Goal: Obtain resource: Obtain resource

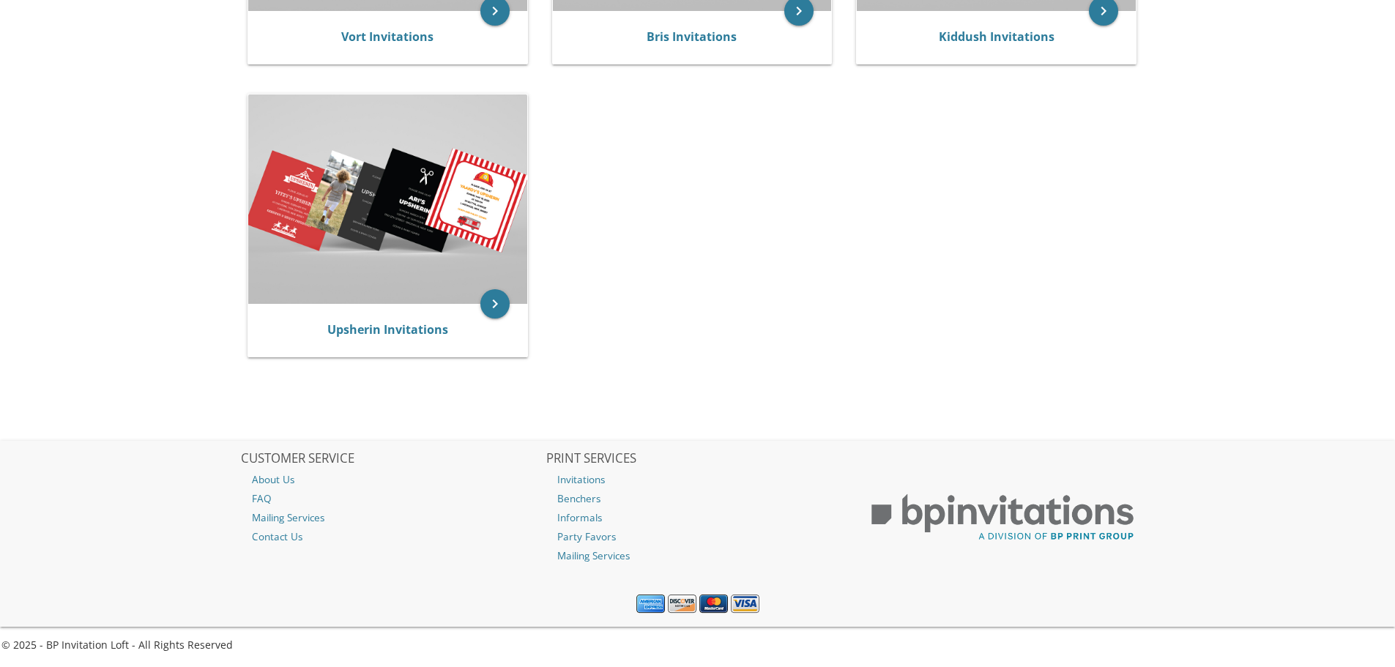
scroll to position [211, 0]
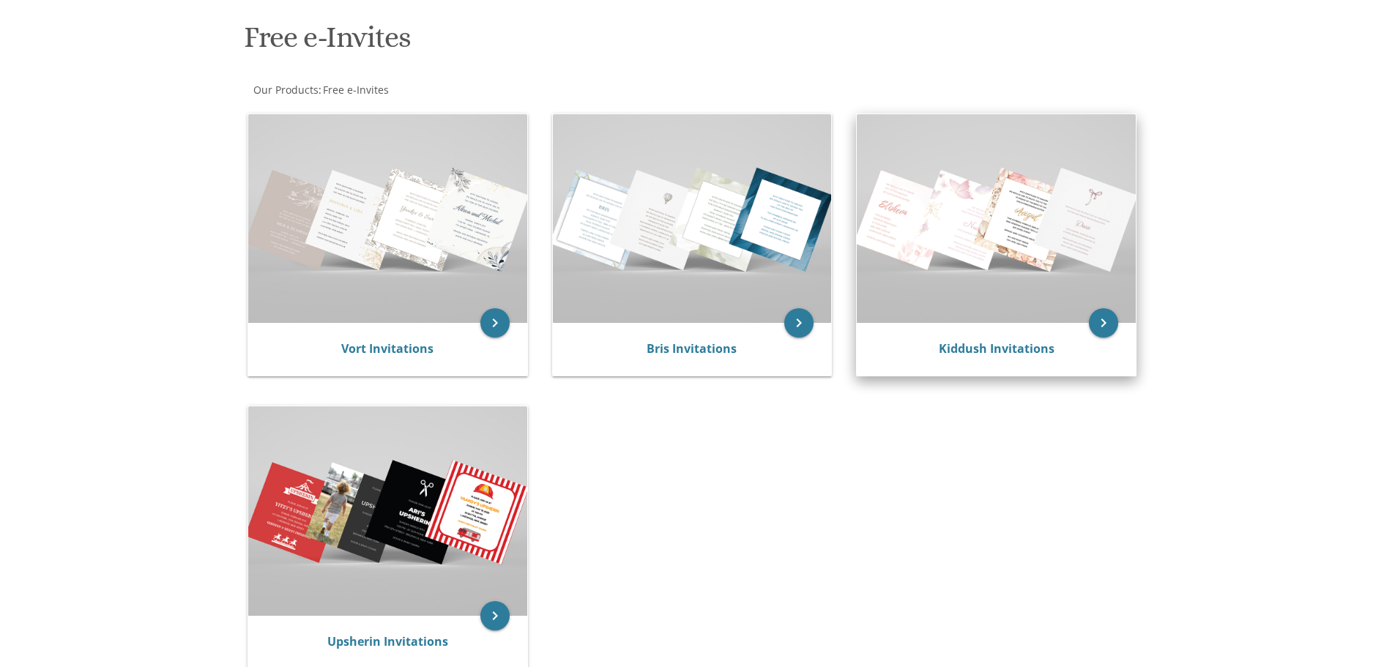
click at [935, 233] on img at bounding box center [996, 218] width 279 height 209
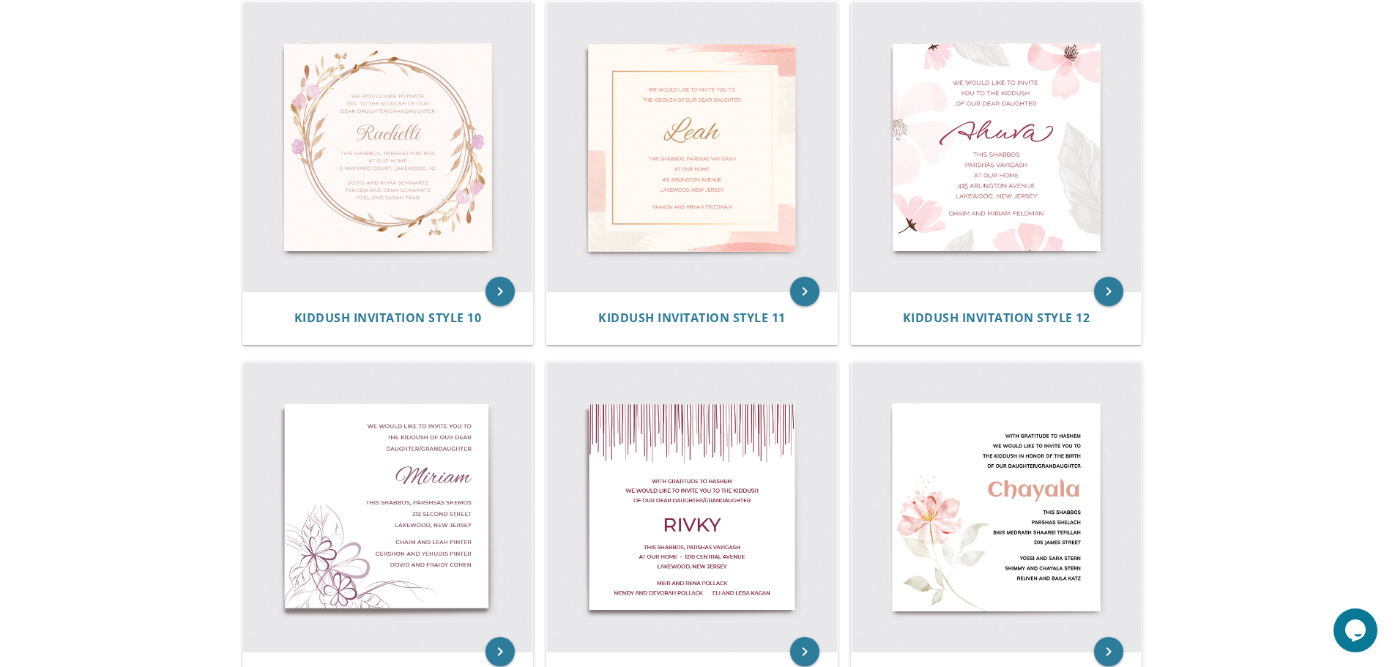
drag, startPoint x: 1406, startPoint y: 193, endPoint x: 1392, endPoint y: 409, distance: 215.8
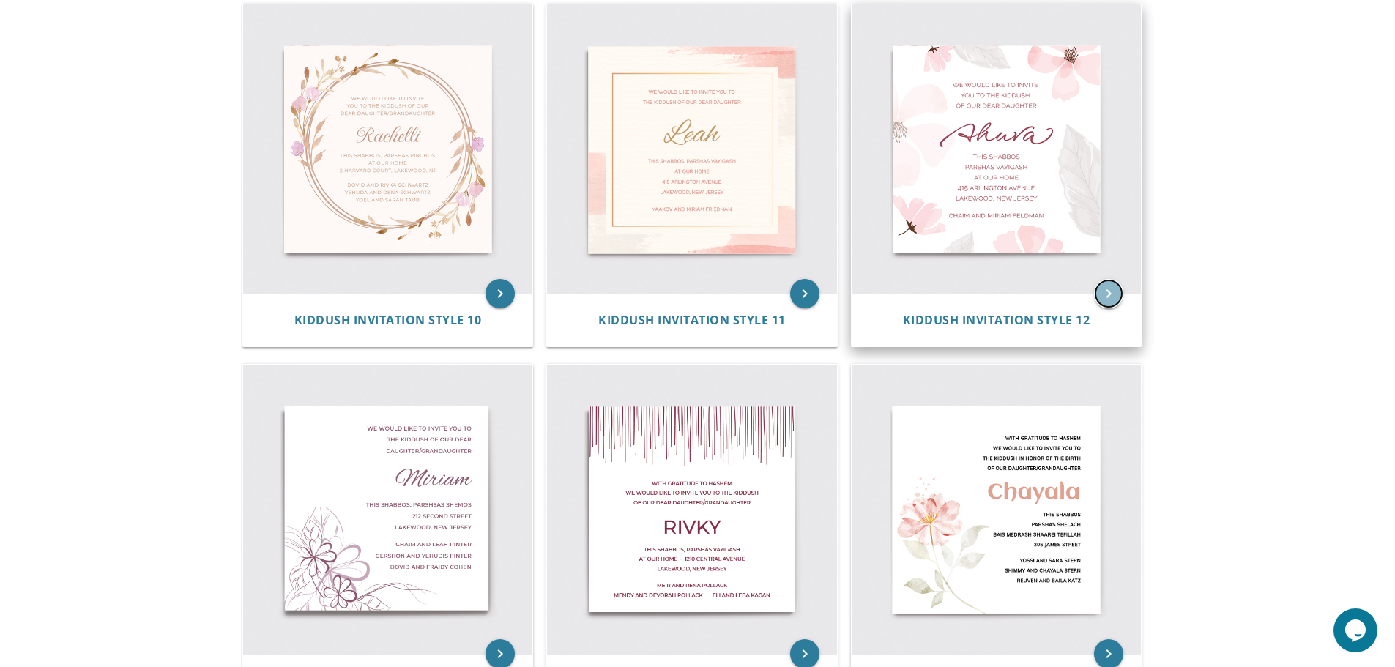
click at [1109, 294] on icon "keyboard_arrow_right" at bounding box center [1108, 293] width 29 height 29
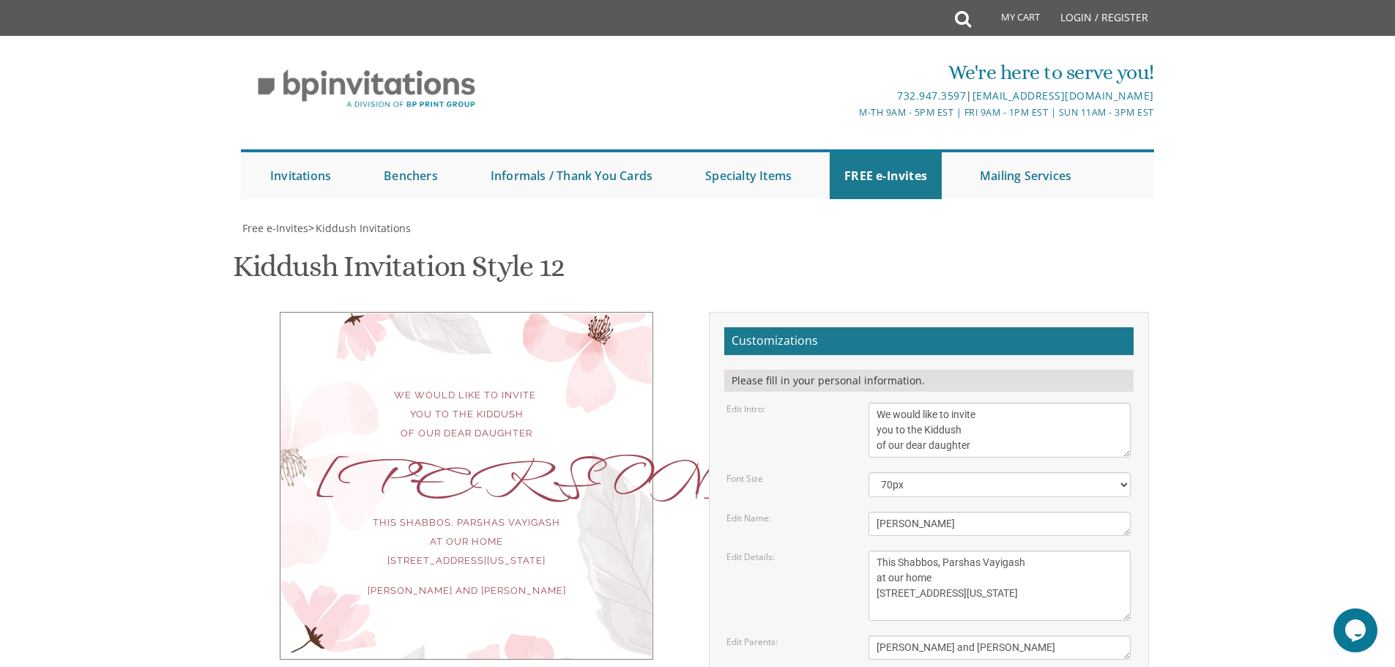
scroll to position [174, 0]
click at [955, 403] on textarea "We would like to invite you to the Kiddush of our dear daughter" at bounding box center [1000, 430] width 262 height 55
type textarea "We would like to invite you to the Kiddush of our dear"
click at [891, 512] on textarea "Ahuva" at bounding box center [1000, 524] width 262 height 24
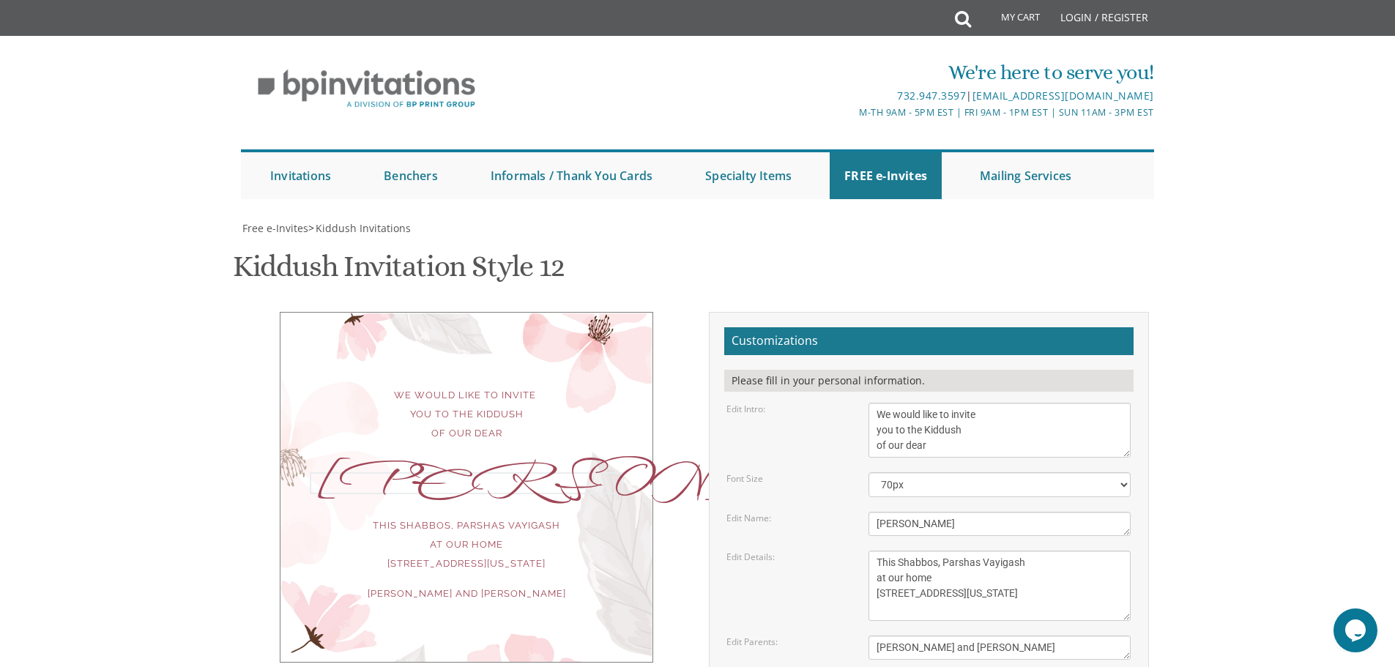
click at [891, 512] on textarea "Ahuva" at bounding box center [1000, 524] width 262 height 24
paste textarea "daughter"
type textarea "daughter"
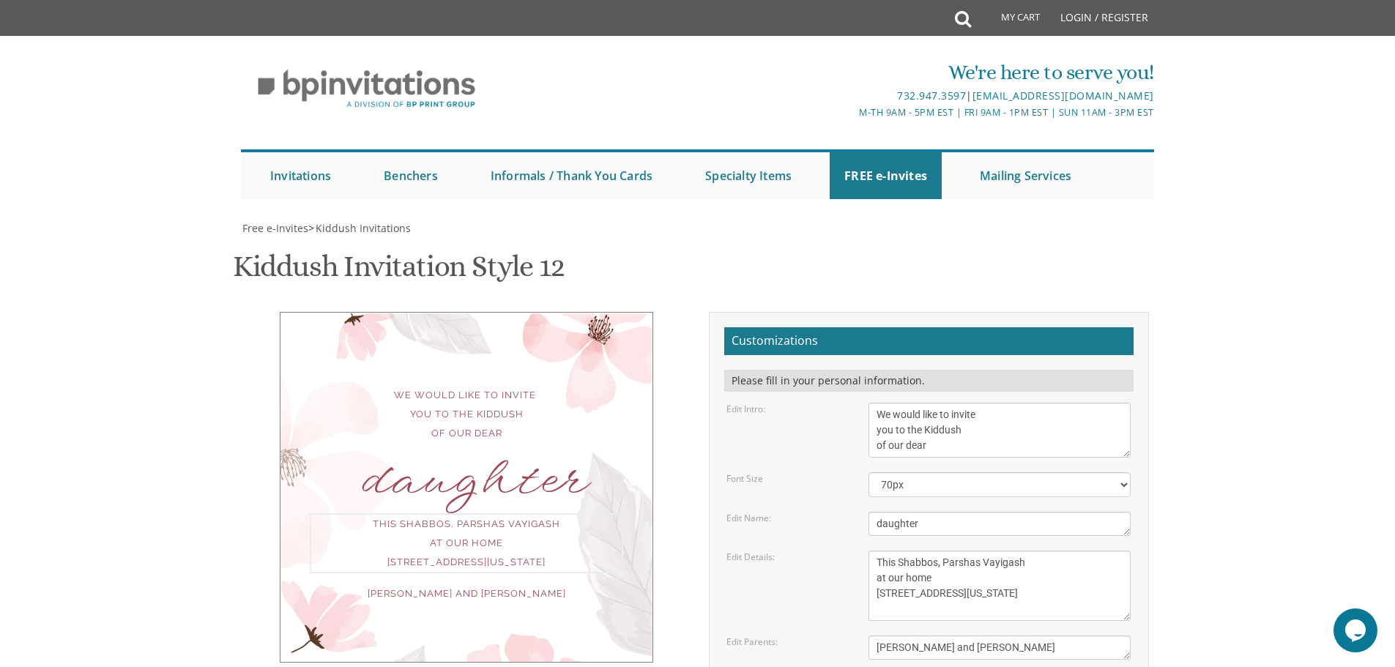
click at [957, 551] on textarea "This Shabbos, Parshas Vayigash at our home 415 Arlington Avenue Lakewood, New J…" at bounding box center [1000, 586] width 262 height 70
click at [1011, 551] on textarea "This Shabbos, Parshas Vayigash at our home 415 Arlington Avenue Lakewood, New J…" at bounding box center [1000, 586] width 262 height 70
click at [1015, 636] on textarea "Yaakov and Miriam Friedman" at bounding box center [1000, 648] width 262 height 24
drag, startPoint x: 1015, startPoint y: 473, endPoint x: 801, endPoint y: 476, distance: 214.6
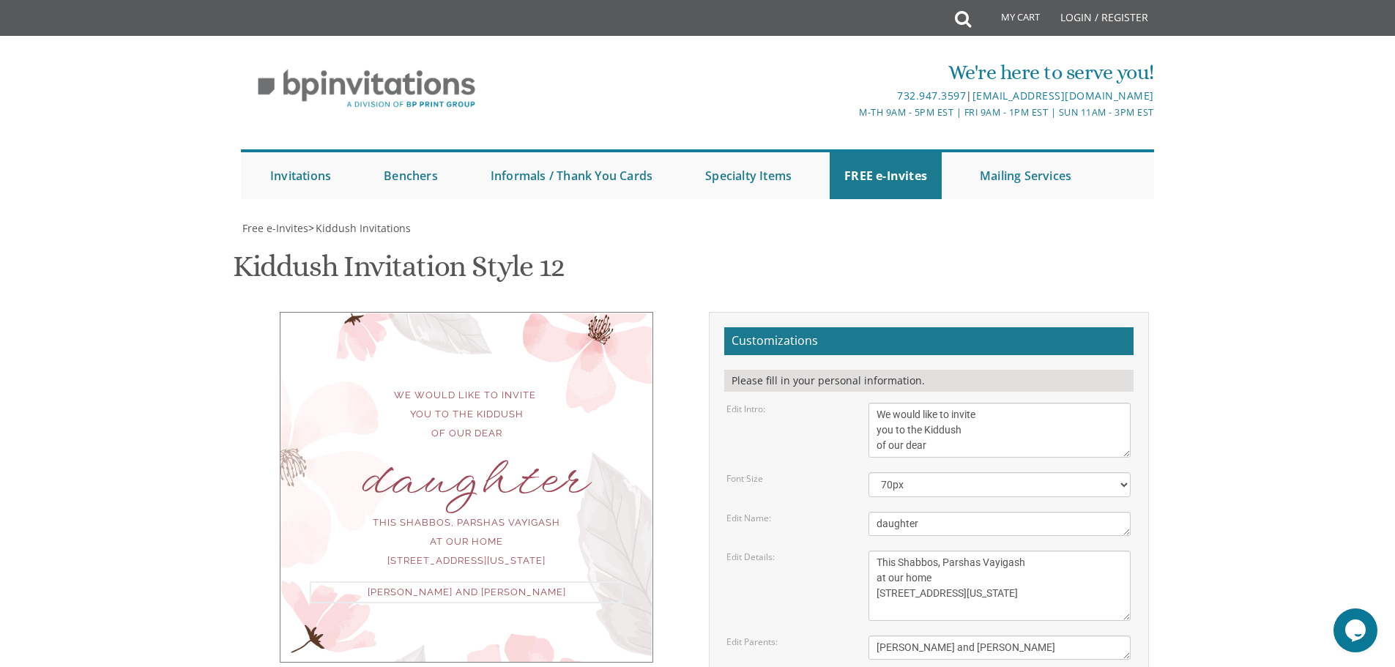
click at [801, 636] on div "Edit Parents: Yaakov and Miriam Friedman" at bounding box center [929, 648] width 426 height 24
type textarea "Shlomo Zalman and Dini Harris"
click at [1013, 551] on textarea "This Shabbos, Parshas Vayigash at our home 415 Arlington Avenue Lakewood, New J…" at bounding box center [1000, 586] width 262 height 70
click at [983, 551] on textarea "This Shabbos, Parshas Vayigash at our home 415 Arlington Avenue Lakewood, New J…" at bounding box center [1000, 586] width 262 height 70
click at [872, 403] on textarea "We would like to invite you to the Kiddush of our dear daughter" at bounding box center [1000, 430] width 262 height 55
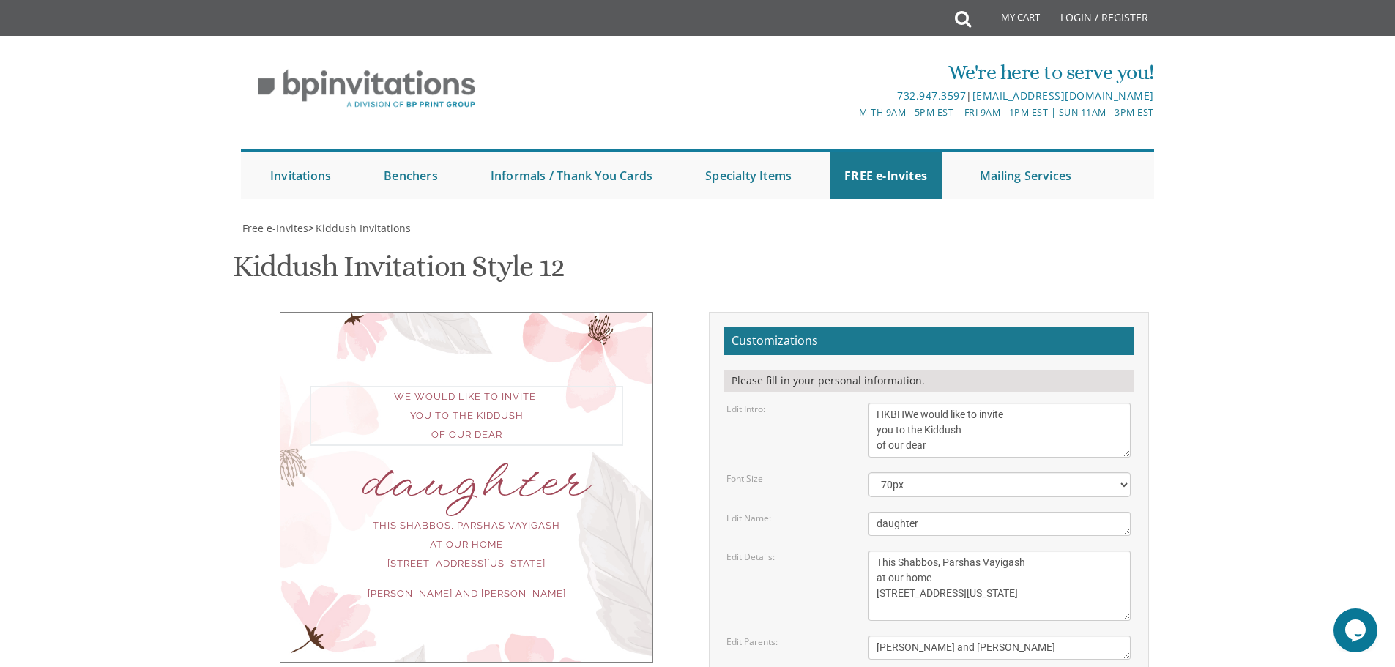
click at [875, 403] on textarea "We would like to invite you to the Kiddush of our dear daughter" at bounding box center [1000, 430] width 262 height 55
click at [1023, 403] on textarea "We would like to invite you to the Kiddush of our dear daughter" at bounding box center [1000, 430] width 262 height 55
click at [1072, 403] on textarea "We would like to invite you to the Kiddush of our dear daughter" at bounding box center [1000, 430] width 262 height 55
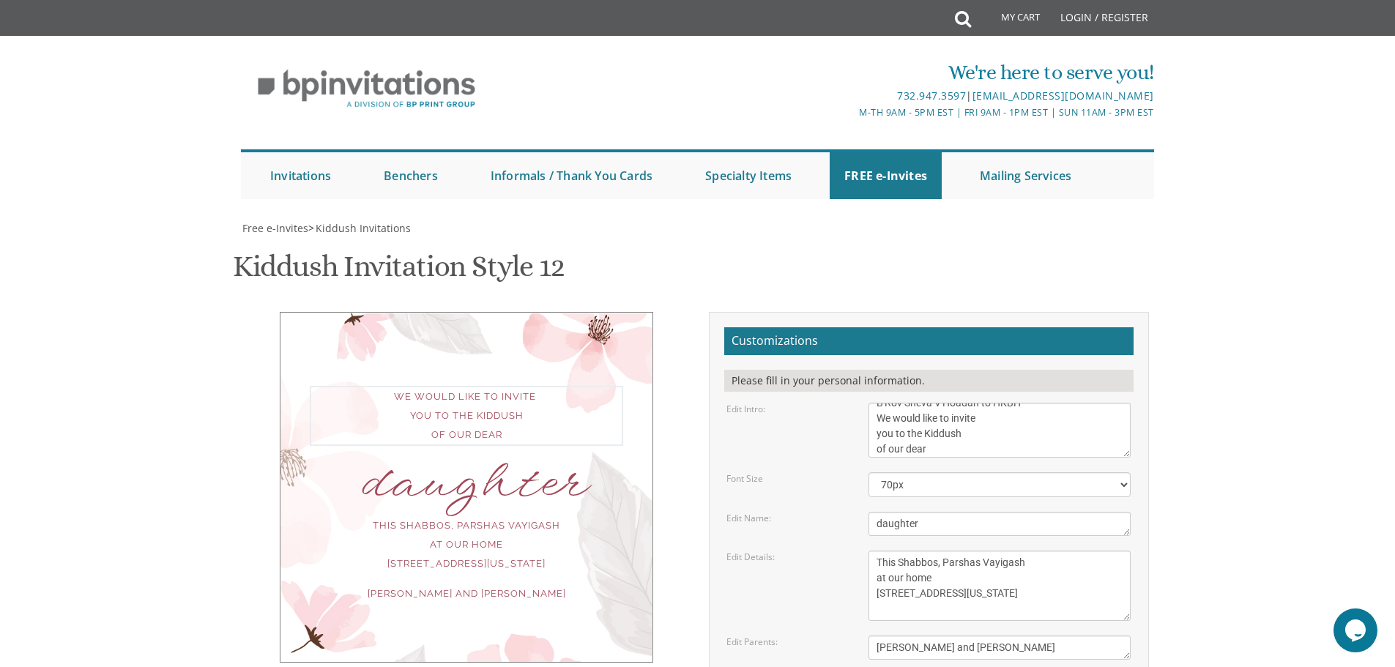
scroll to position [15, 0]
click at [954, 403] on textarea "We would like to invite you to the Kiddush of our dear daughter" at bounding box center [1000, 430] width 262 height 55
click at [1024, 403] on textarea "We would like to invite you to the Kiddush of our dear daughter" at bounding box center [1000, 430] width 262 height 55
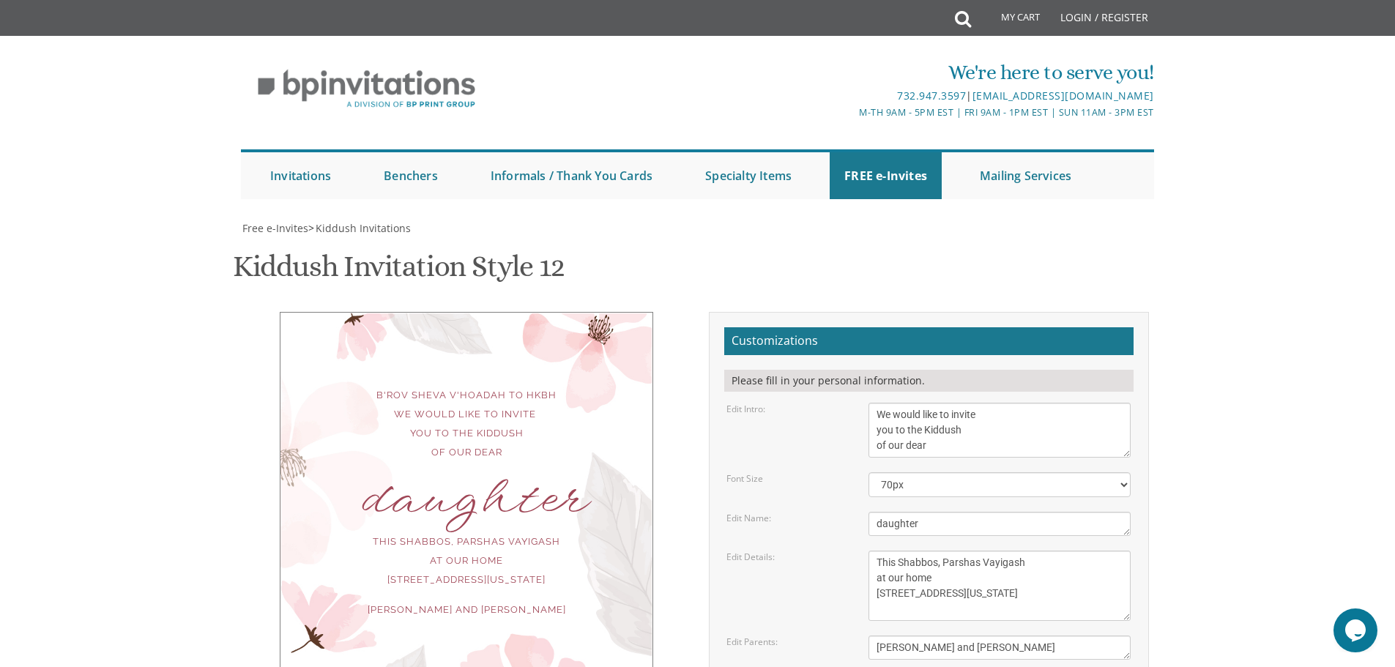
click at [563, 491] on div "daughter" at bounding box center [466, 500] width 313 height 19
click at [501, 386] on div "B'Rov Sheva V'Hoadah to HKBH We would like to invite you to the Kiddush of our …" at bounding box center [466, 424] width 313 height 76
click at [970, 403] on textarea "We would like to invite you to the Kiddush of our dear daughter" at bounding box center [1000, 430] width 262 height 55
drag, startPoint x: 1044, startPoint y: 242, endPoint x: 817, endPoint y: 250, distance: 227.2
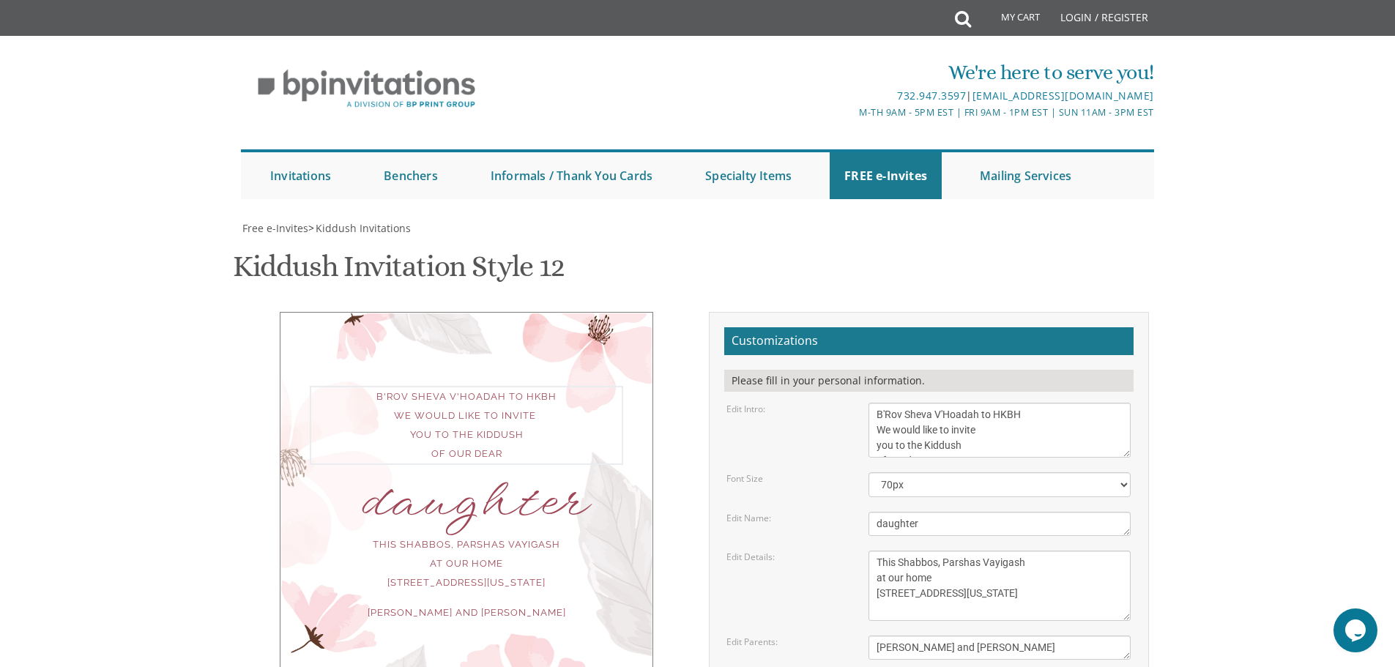
click at [817, 403] on div "Edit Intro: We would like to invite you to the Kiddush of our dear daughter" at bounding box center [929, 430] width 426 height 55
click at [1039, 403] on textarea "We would like to invite you to the Kiddush of our dear daughter" at bounding box center [1000, 430] width 262 height 55
drag, startPoint x: 1039, startPoint y: 231, endPoint x: 869, endPoint y: 241, distance: 170.2
click at [869, 403] on textarea "We would like to invite you to the Kiddush of our dear daughter" at bounding box center [1000, 430] width 262 height 55
click at [1000, 371] on form "Customizations Please fill in your personal information. Edit Intro: We would l…" at bounding box center [928, 558] width 409 height 462
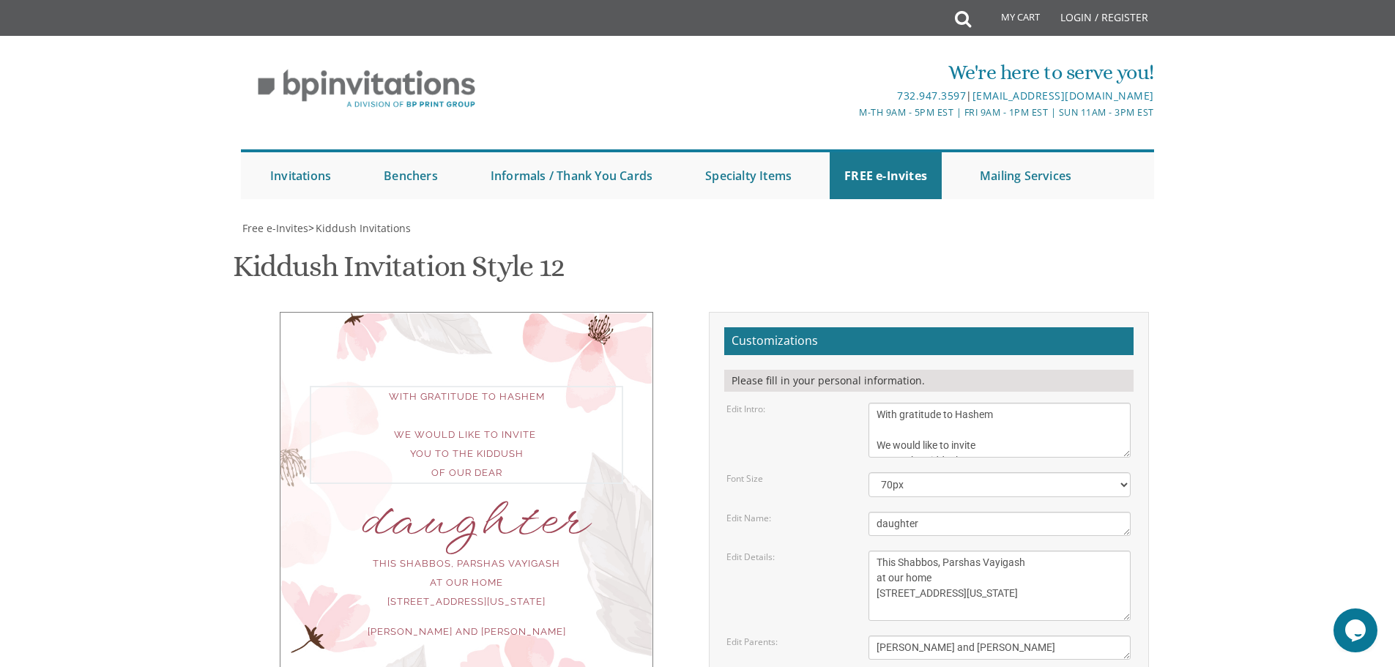
click at [981, 403] on textarea "We would like to invite you to the Kiddush of our dear daughter" at bounding box center [1000, 430] width 262 height 55
type textarea "With gratitude to Hashem We would like to invite you to the Kiddush of our dear"
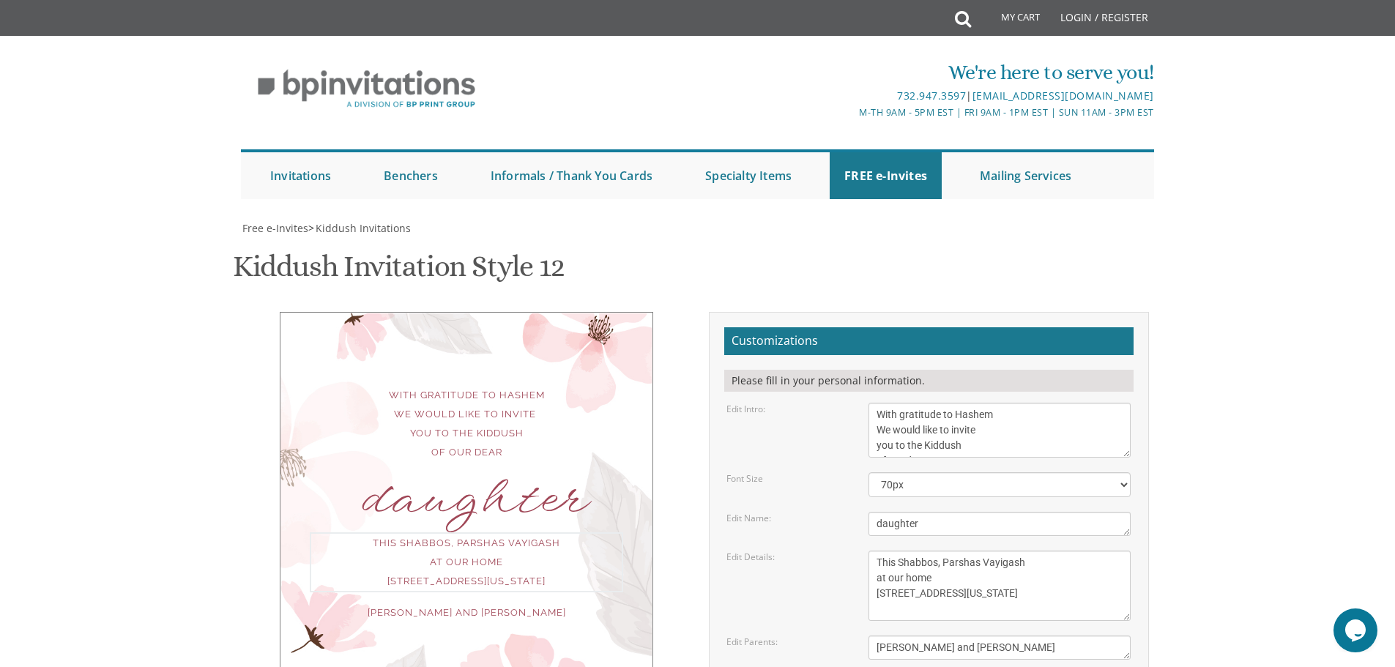
drag, startPoint x: 1039, startPoint y: 398, endPoint x: 1016, endPoint y: 390, distance: 24.3
click at [1016, 551] on textarea "This Shabbos, Parshas Vayigash at our home 415 Arlington Avenue Lakewood, New J…" at bounding box center [1000, 586] width 262 height 70
click at [992, 551] on textarea "This Shabbos, Parshas Vayigash at our home 415 Arlington Avenue Lakewood, New J…" at bounding box center [1000, 586] width 262 height 70
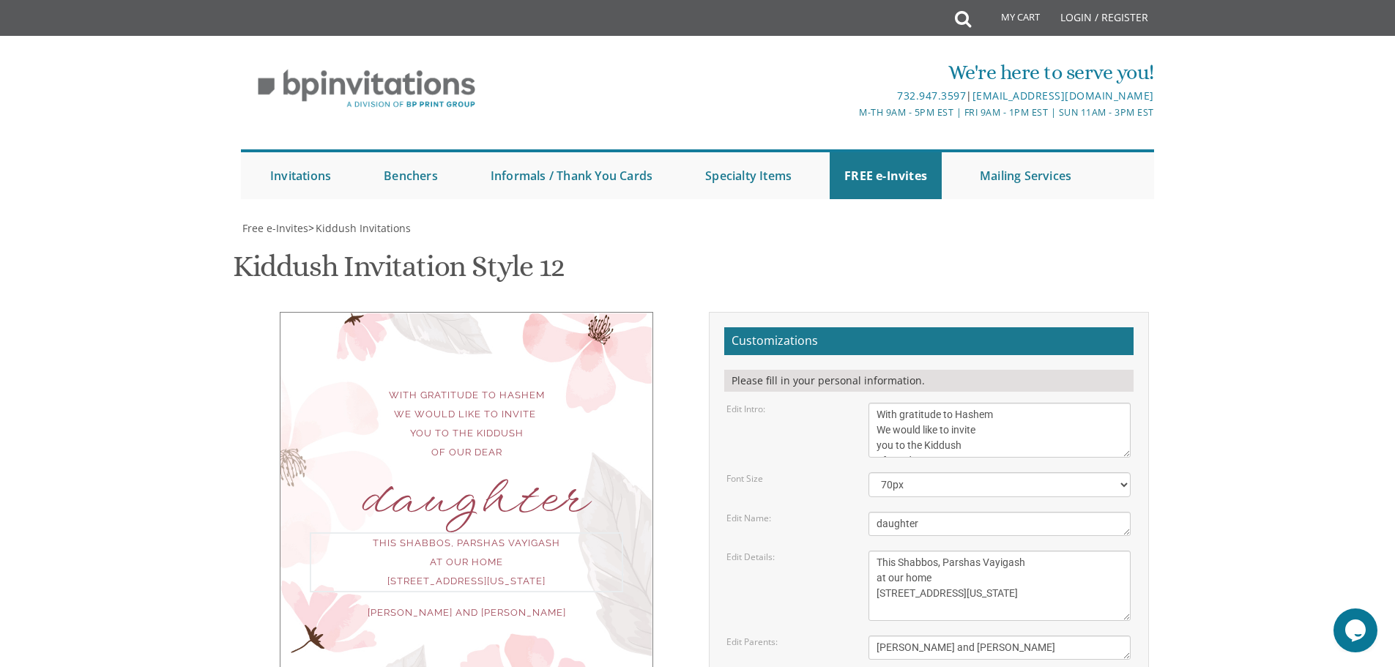
click at [992, 551] on textarea "This Shabbos, Parshas Vayigash at our home 415 Arlington Avenue Lakewood, New J…" at bounding box center [1000, 586] width 262 height 70
click at [1020, 449] on form "Customizations Please fill in your personal information. Edit Intro: We would l…" at bounding box center [928, 558] width 409 height 462
drag, startPoint x: 876, startPoint y: 423, endPoint x: 999, endPoint y: 419, distance: 123.1
click at [999, 551] on textarea "This Shabbos, Parshas Vayigash at our home 415 Arlington Avenue Lakewood, New J…" at bounding box center [1000, 586] width 262 height 70
click at [989, 551] on textarea "This Shabbos, Parshas Vayigash at our home 415 Arlington Avenue Lakewood, New J…" at bounding box center [1000, 586] width 262 height 70
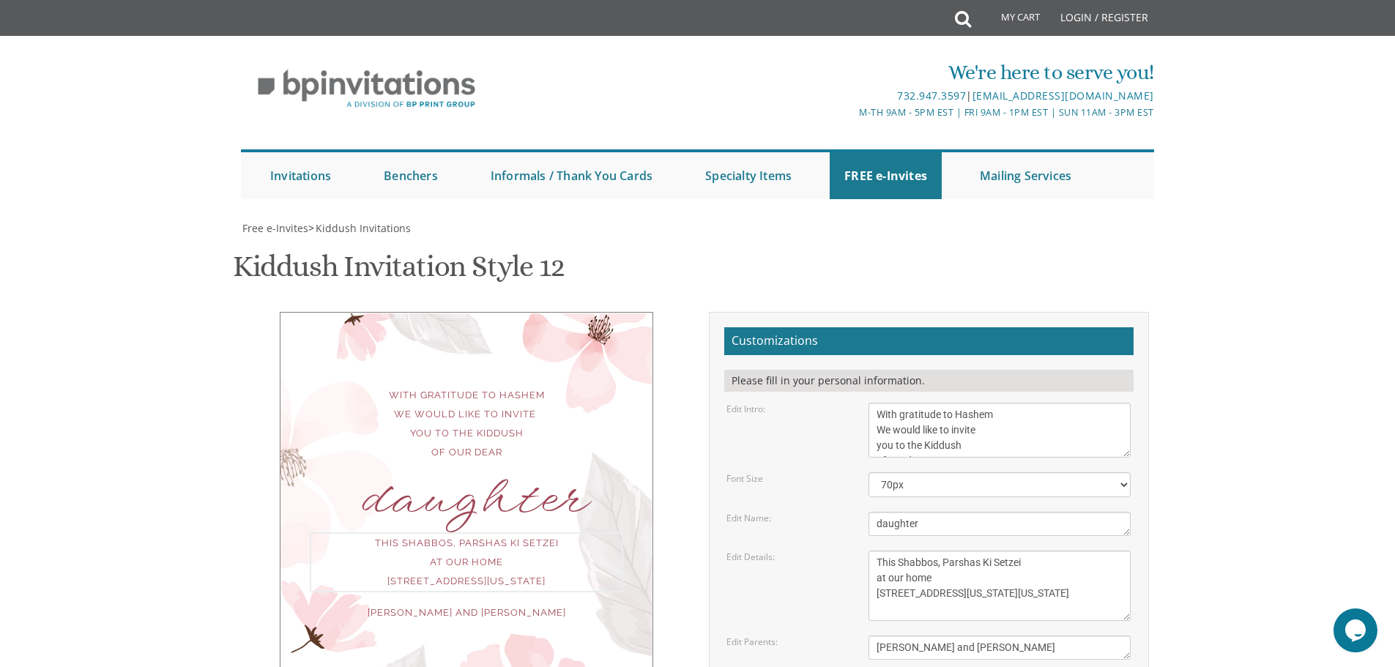
click at [989, 551] on textarea "This Shabbos, Parshas Vayigash at our home 415 Arlington Avenue Lakewood, New J…" at bounding box center [1000, 586] width 262 height 70
click at [912, 551] on textarea "This Shabbos, Parshas Vayigash at our home 415 Arlington Avenue Lakewood, New J…" at bounding box center [1000, 586] width 262 height 70
click at [872, 551] on textarea "This Shabbos, Parshas Vayigash at our home 415 Arlington Avenue Lakewood, New J…" at bounding box center [1000, 586] width 262 height 70
click at [932, 551] on textarea "This Shabbos, Parshas Vayigash at our home 415 Arlington Avenue Lakewood, New J…" at bounding box center [1000, 586] width 262 height 70
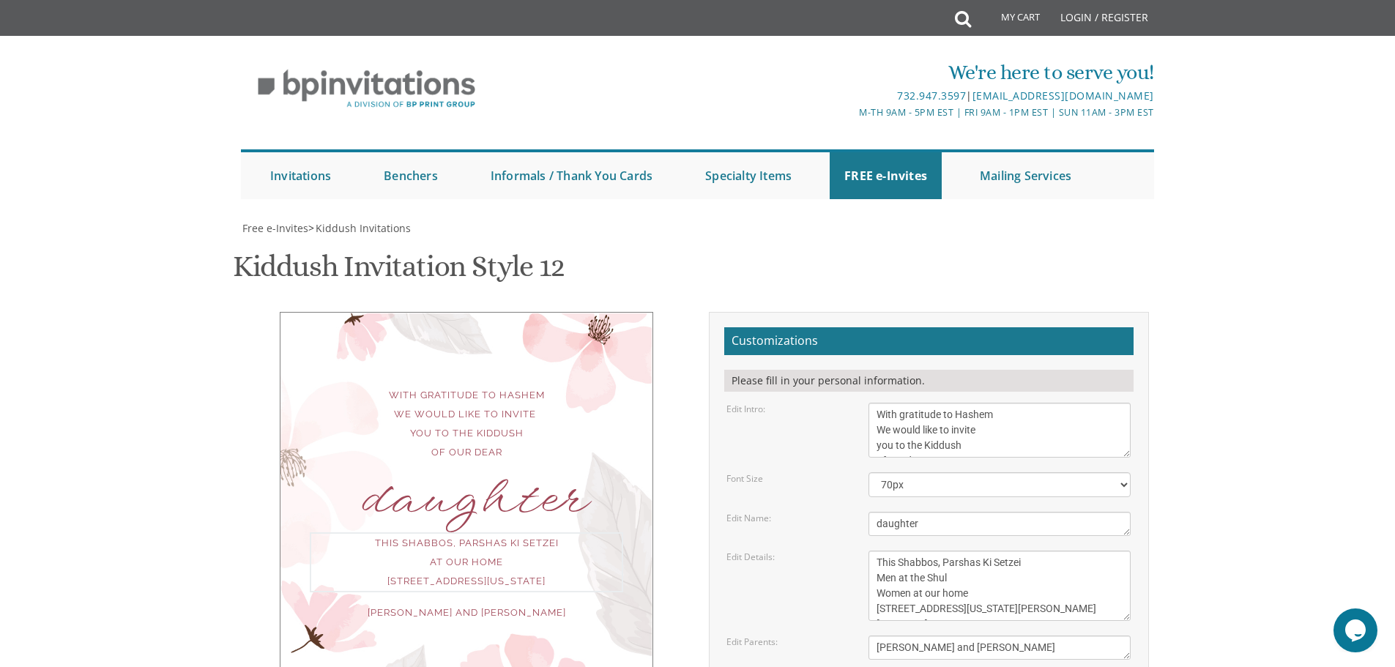
click at [932, 551] on textarea "This Shabbos, Parshas Vayigash at our home 415 Arlington Avenue Lakewood, New J…" at bounding box center [1000, 586] width 262 height 70
click at [984, 551] on textarea "This Shabbos, Parshas Vayigash at our home 415 Arlington Avenue Lakewood, New J…" at bounding box center [1000, 586] width 262 height 70
click at [921, 551] on textarea "This Shabbos, Parshas Vayigash at our home 415 Arlington Avenue Lakewood, New J…" at bounding box center [1000, 586] width 262 height 70
click at [1006, 551] on textarea "This Shabbos, Parshas Vayigash at our home 415 Arlington Avenue Lakewood, New J…" at bounding box center [1000, 586] width 262 height 70
click at [992, 551] on textarea "This Shabbos, Parshas Vayigash at our home 415 Arlington Avenue Lakewood, New J…" at bounding box center [1000, 586] width 262 height 70
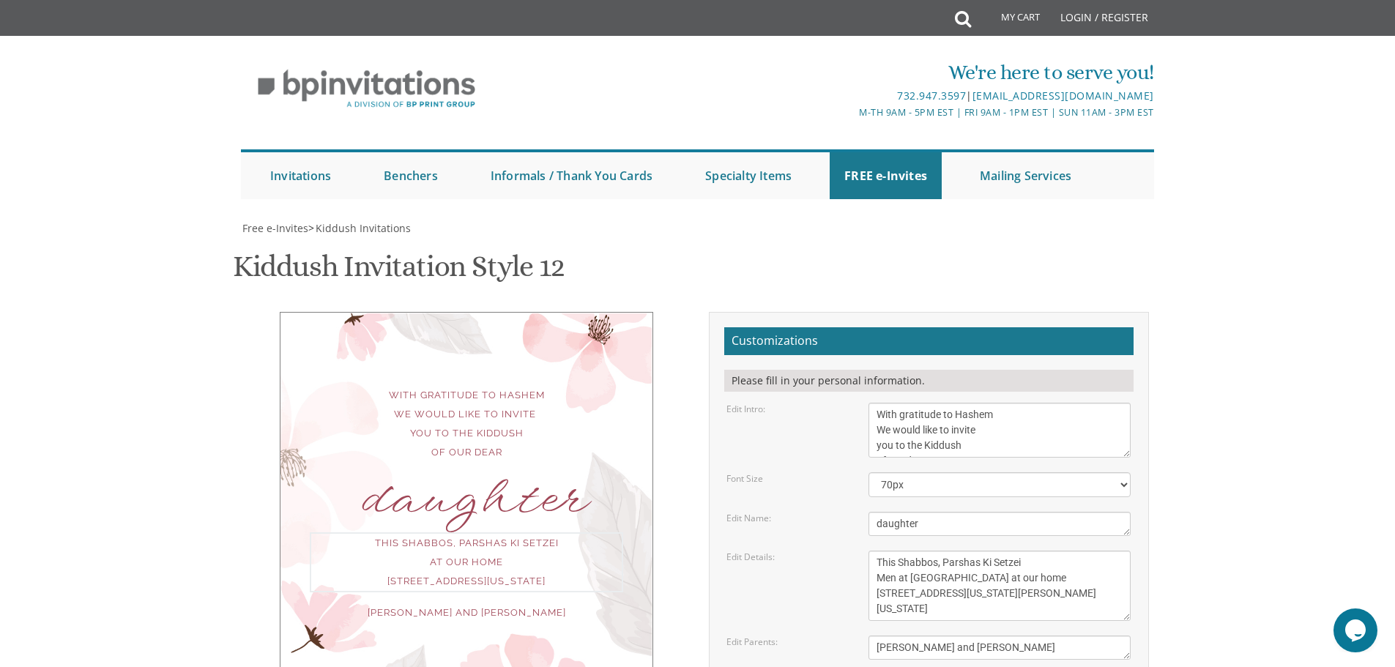
click at [921, 551] on textarea "This Shabbos, Parshas Vayigash at our home 415 Arlington Avenue Lakewood, New J…" at bounding box center [1000, 586] width 262 height 70
click at [916, 551] on textarea "This Shabbos, Parshas Vayigash at our home 415 Arlington Avenue Lakewood, New J…" at bounding box center [1000, 586] width 262 height 70
click at [1014, 551] on textarea "This Shabbos, Parshas Vayigash at our home 415 Arlington Avenue Lakewood, New J…" at bounding box center [1000, 586] width 262 height 70
click at [920, 551] on textarea "This Shabbos, Parshas Vayigash at our home 415 Arlington Avenue Lakewood, New J…" at bounding box center [1000, 586] width 262 height 70
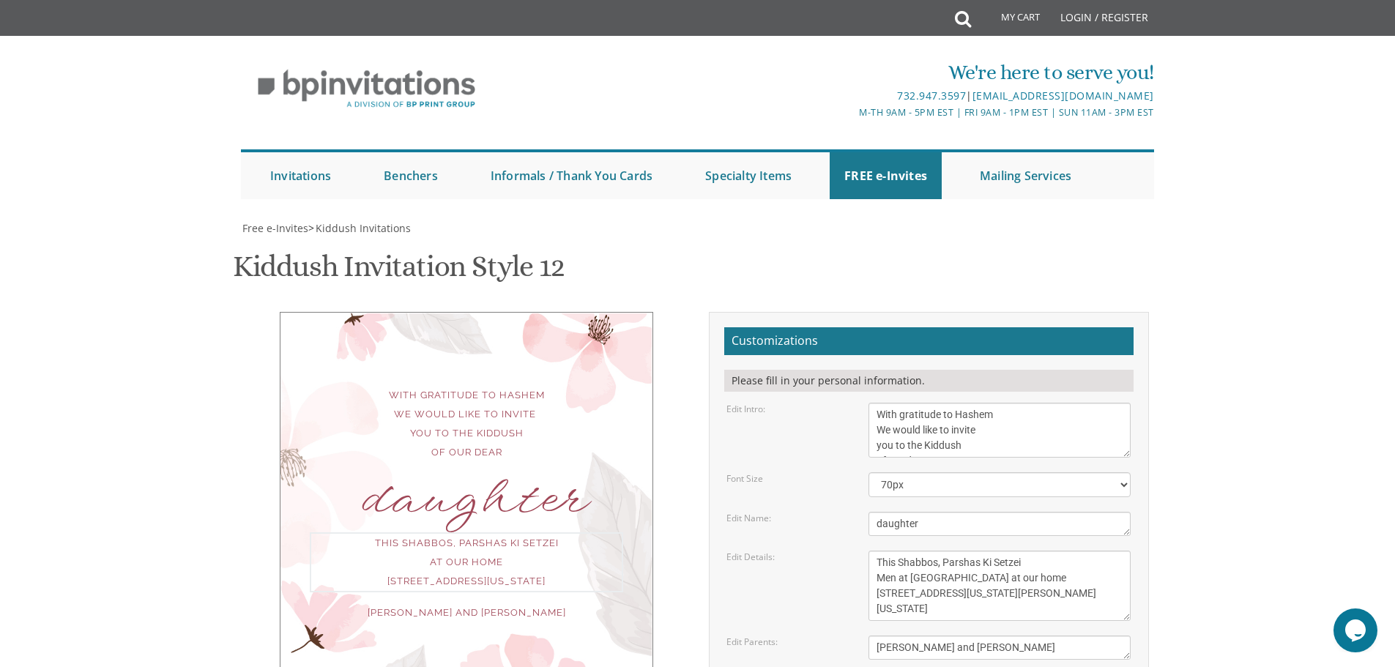
click at [961, 551] on textarea "This Shabbos, Parshas Vayigash at our home 415 Arlington Avenue Lakewood, New J…" at bounding box center [1000, 586] width 262 height 70
click at [1012, 551] on textarea "This Shabbos, Parshas Vayigash at our home 415 Arlington Avenue Lakewood, New J…" at bounding box center [1000, 586] width 262 height 70
drag, startPoint x: 1073, startPoint y: 418, endPoint x: 1093, endPoint y: 419, distance: 19.8
click at [1093, 551] on textarea "This Shabbos, Parshas Vayigash at our home 415 Arlington Avenue Lakewood, New J…" at bounding box center [1000, 586] width 262 height 70
click at [1102, 551] on textarea "This Shabbos, Parshas Vayigash at our home 415 Arlington Avenue Lakewood, New J…" at bounding box center [1000, 586] width 262 height 70
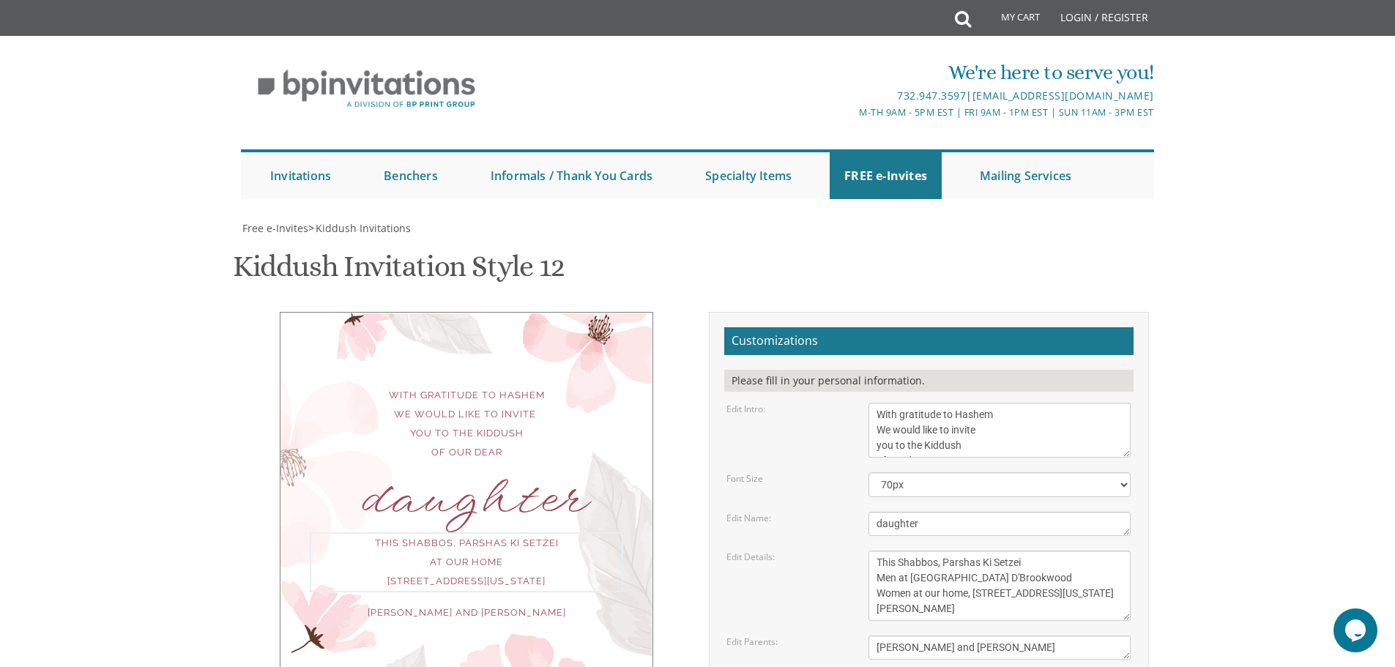
type textarea "This Shabbos, Parshas Ki Setzei Men at Bais Medrash D'Brookwood Women at our ho…"
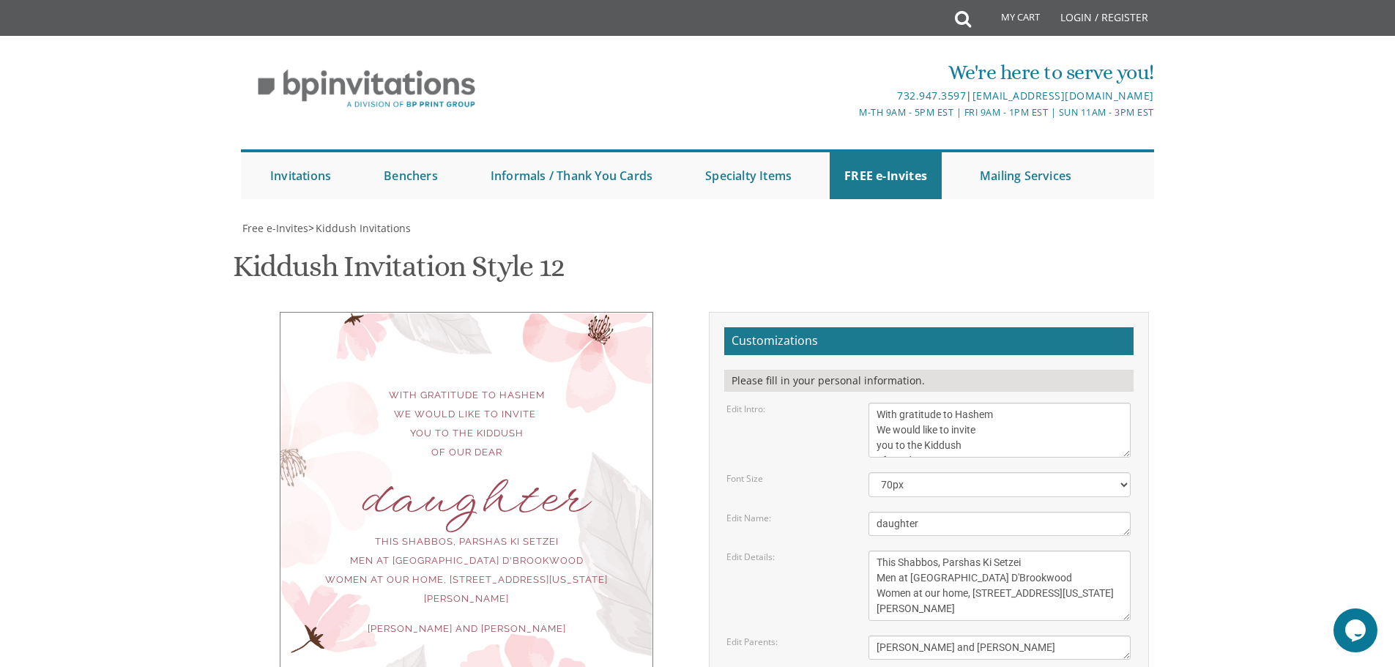
type input "peschechter@gmail.com"
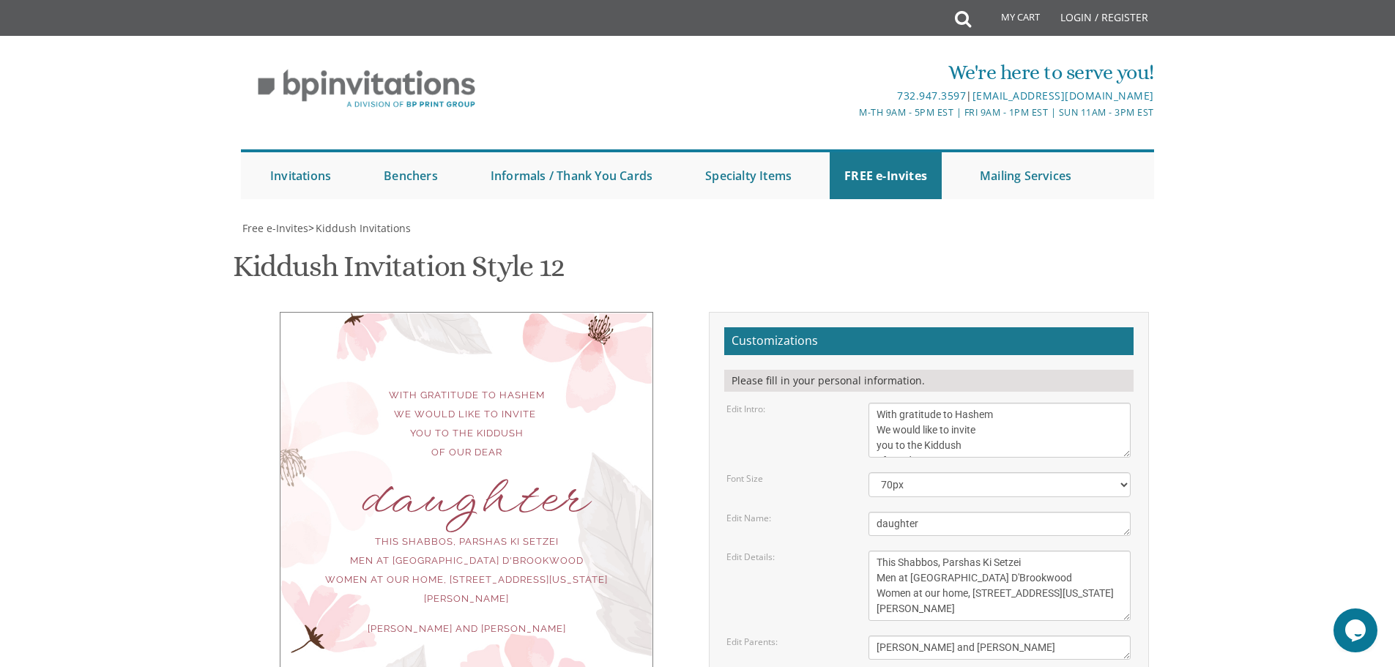
click at [1047, 551] on textarea "This Shabbos, Parshas Vayigash at our home 415 Arlington Avenue Lakewood, New J…" at bounding box center [1000, 586] width 262 height 70
drag, startPoint x: 1033, startPoint y: 306, endPoint x: 1028, endPoint y: 285, distance: 22.0
click at [1028, 327] on form "Customizations Please fill in your personal information. Edit Intro: We would l…" at bounding box center [928, 558] width 409 height 462
click at [954, 551] on textarea "This Shabbos, Parshas Vayigash at our home 415 Arlington Avenue Lakewood, New J…" at bounding box center [1000, 586] width 262 height 70
click at [1031, 551] on textarea "This Shabbos, Parshas Vayigash at our home 415 Arlington Avenue Lakewood, New J…" at bounding box center [1000, 586] width 262 height 70
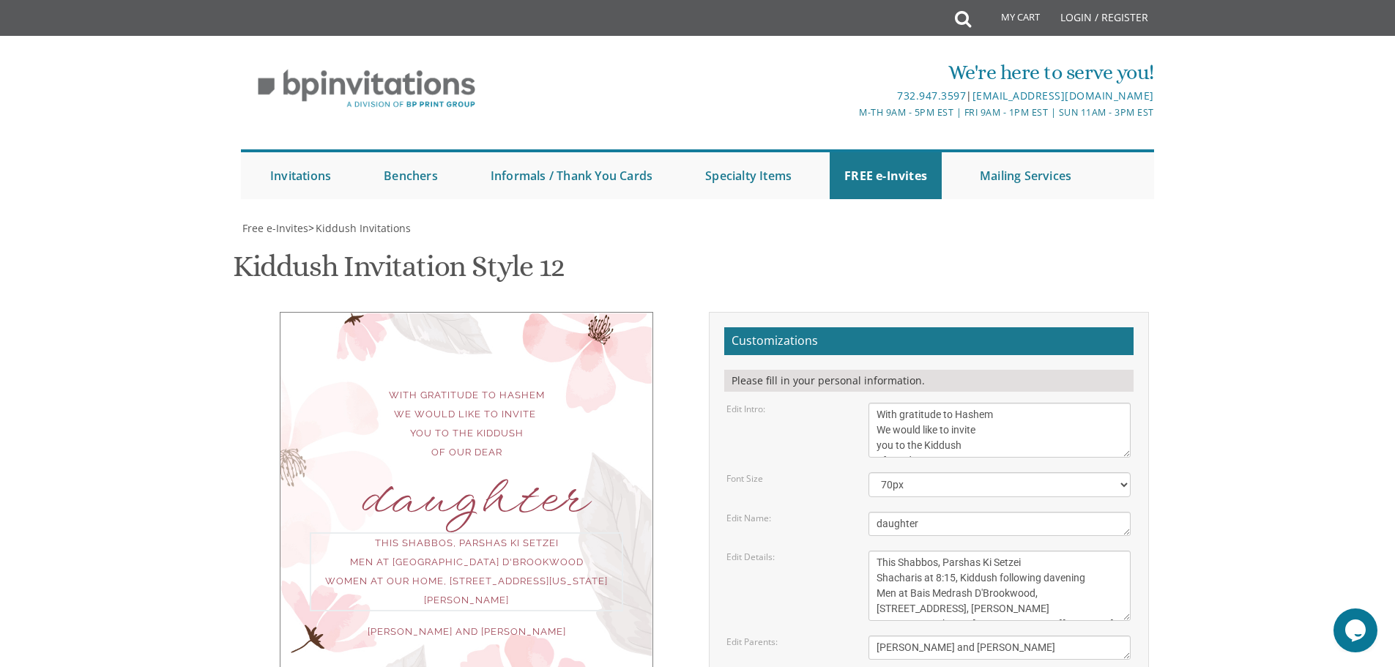
type textarea "This Shabbos, Parshas Ki Setzei Shacharis at 8:15, Kiddush following davening M…"
click at [1215, 387] on body "My Cart Total: View Cart Item(s) Submit My Cart Total: View Cart Item(s) Login …" at bounding box center [697, 602] width 1395 height 1204
click at [428, 532] on div "This Shabbos, Parshas Ki Setzei Shacharis at 8:15, Kiddush following davening M…" at bounding box center [466, 589] width 313 height 114
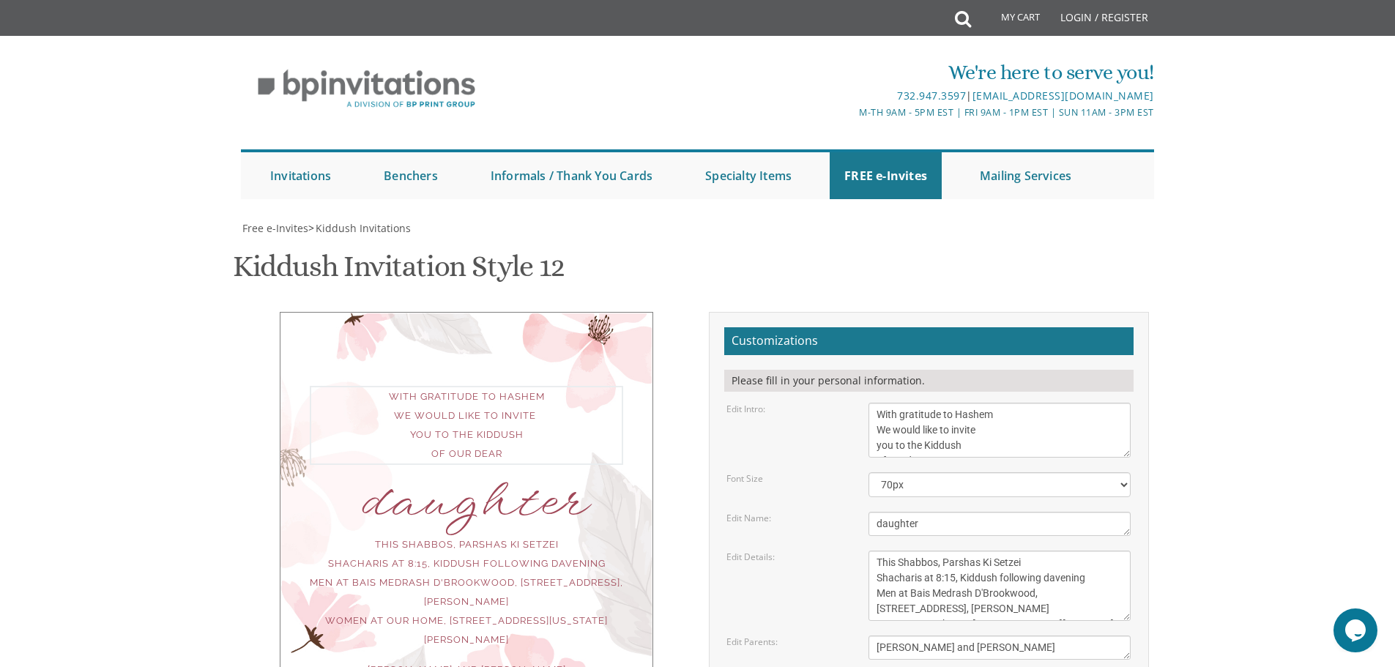
click at [1078, 403] on textarea "We would like to invite you to the Kiddush of our dear daughter" at bounding box center [1000, 430] width 262 height 55
click at [1061, 403] on textarea "We would like to invite you to the Kiddush of our dear daughter" at bounding box center [1000, 430] width 262 height 55
type textarea "With gratitude to Hashem Yisborach We would like to invite you to the Kiddush o…"
click at [576, 491] on div "daughter" at bounding box center [466, 500] width 313 height 19
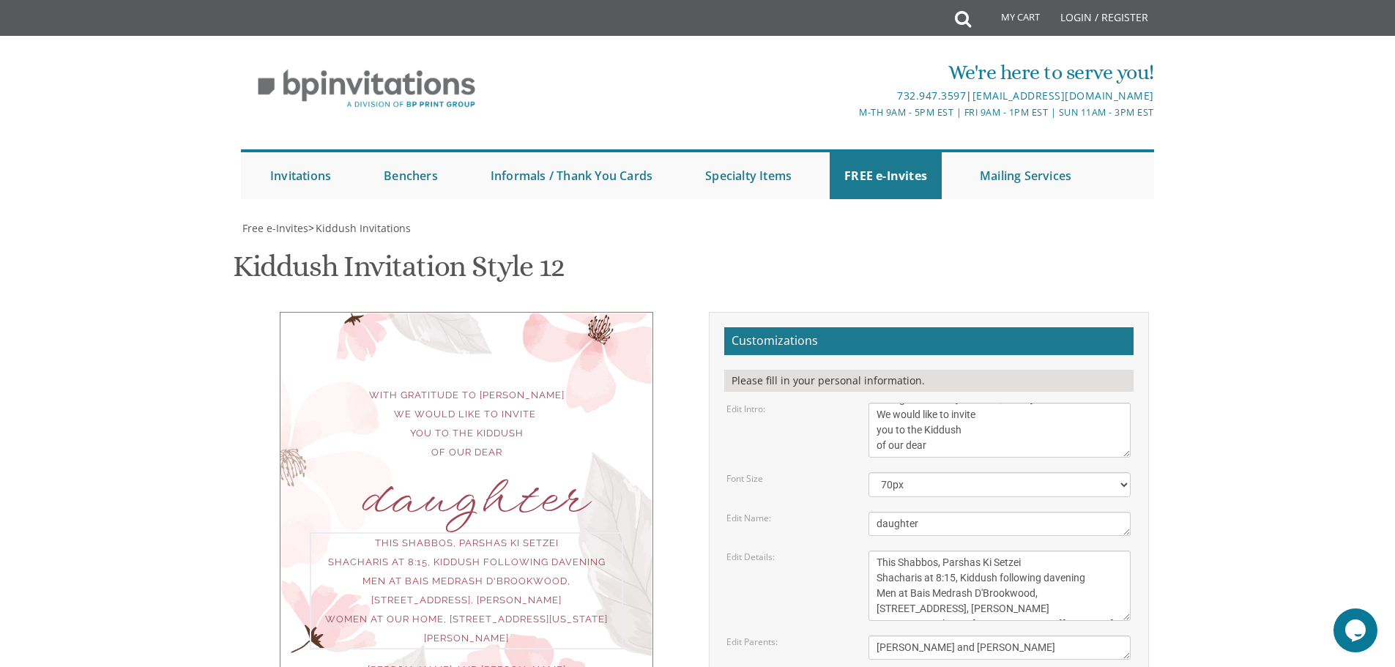
click at [934, 551] on textarea "This Shabbos, Parshas Vayigash at our home 415 Arlington Avenue Lakewood, New J…" at bounding box center [1000, 586] width 262 height 70
type textarea "This Shabbos, Parshas Ki Setzei Shacharis at 8:15, Kiddush following davening M…"
click at [989, 551] on textarea "This Shabbos, Parshas Vayigash at our home 415 Arlington Avenue Lakewood, New J…" at bounding box center [1000, 586] width 262 height 70
click at [1218, 453] on body "My Cart Total: View Cart Item(s) Submit My Cart Total: View Cart Item(s) Login …" at bounding box center [697, 602] width 1395 height 1204
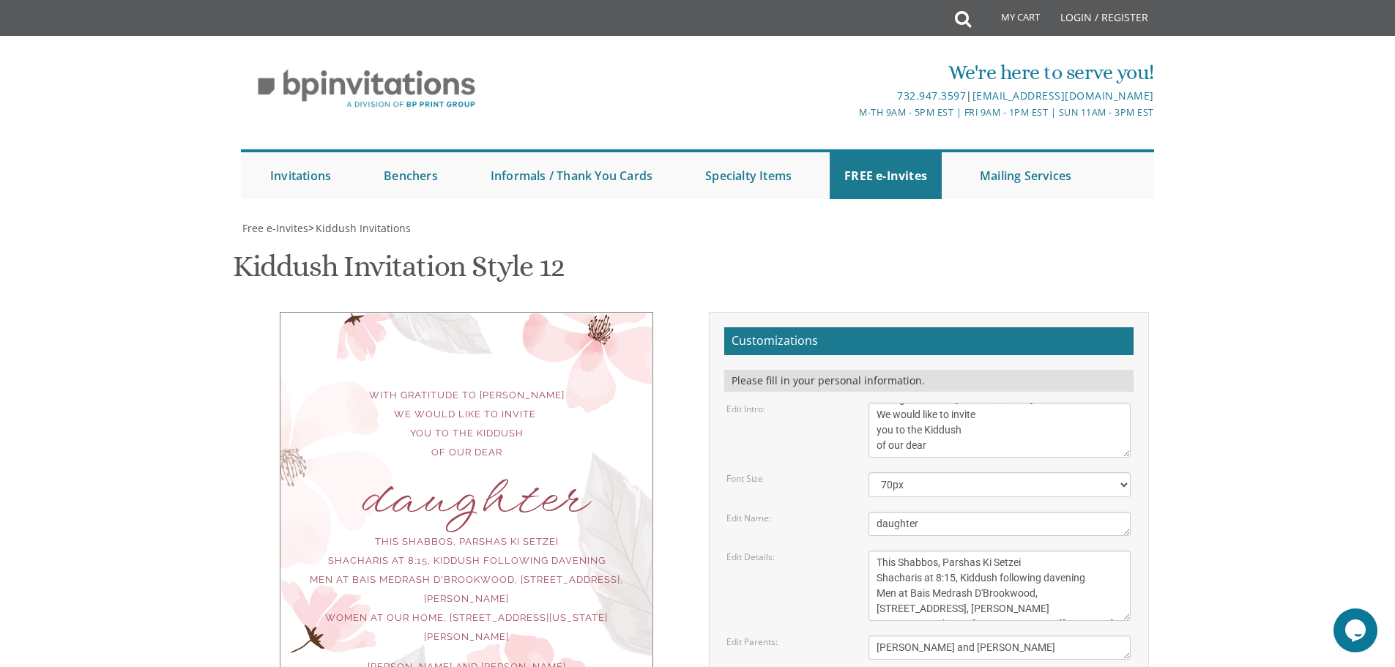
click at [1027, 403] on textarea "We would like to invite you to the Kiddush of our dear daughter" at bounding box center [1000, 430] width 262 height 55
click at [946, 472] on select "40px 50px 60px 70px 80px" at bounding box center [1000, 484] width 262 height 25
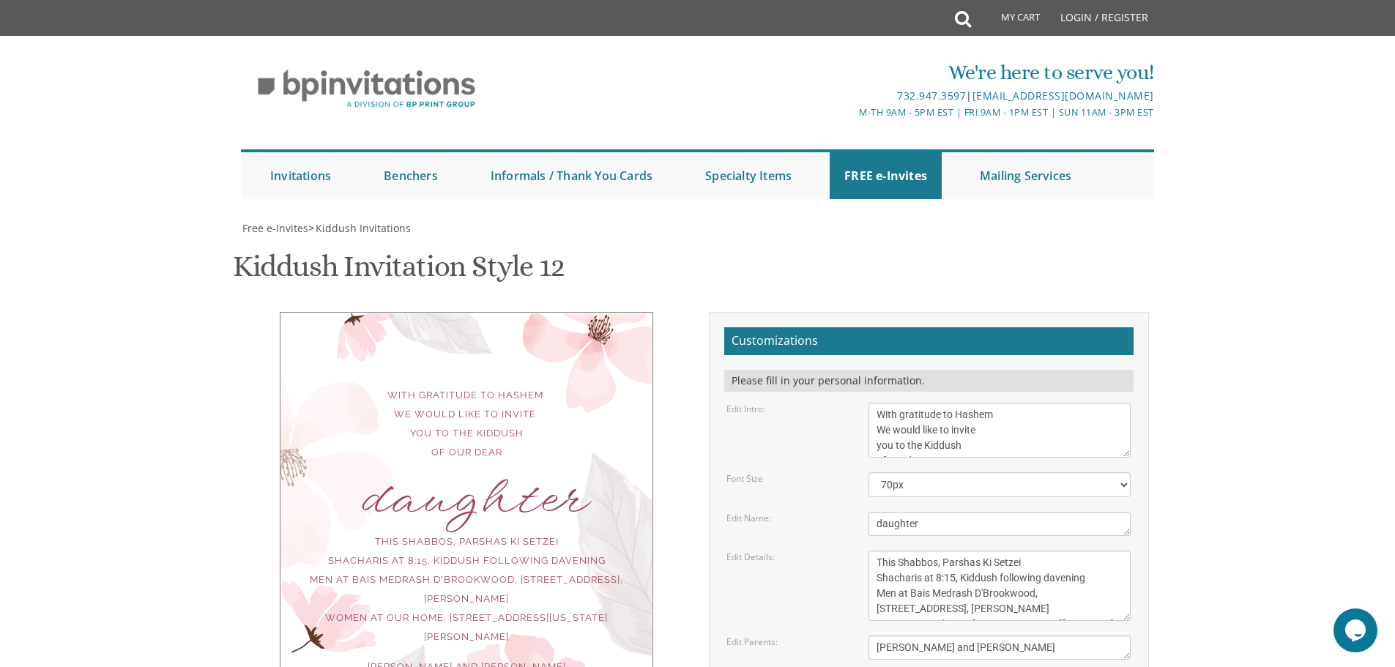
click at [1209, 378] on body "My Cart Total: View Cart Item(s) Submit My Cart Total: View Cart Item(s) Login …" at bounding box center [697, 602] width 1395 height 1204
click at [1066, 403] on textarea "We would like to invite you to the Kiddush of our dear daughter" at bounding box center [1000, 430] width 262 height 55
click at [1294, 434] on body "My Cart Total: View Cart Item(s) Submit My Cart Total: View Cart Item(s) Login …" at bounding box center [697, 602] width 1395 height 1204
click at [1059, 403] on textarea "We would like to invite you to the Kiddush of our dear daughter" at bounding box center [1000, 430] width 262 height 55
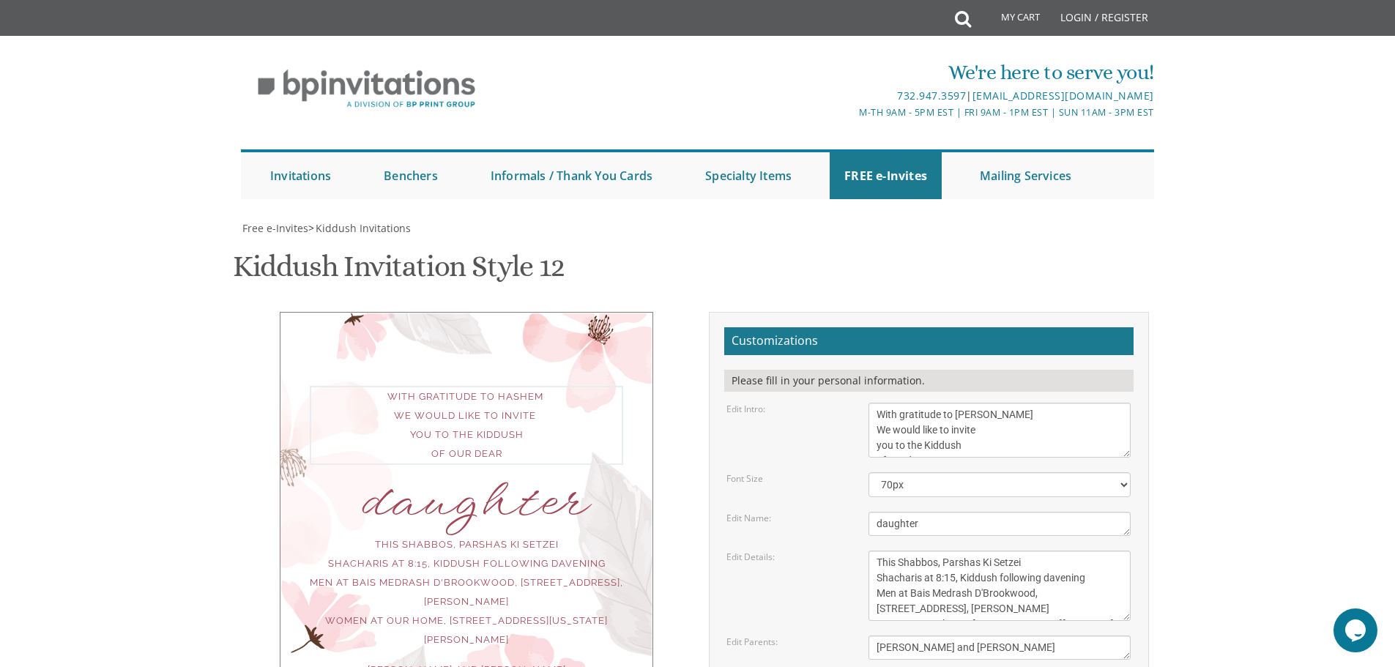
type textarea "With gratitude to Hashem Yisborach We would like to invite you to the Kiddush o…"
click at [1201, 271] on body "My Cart Total: View Cart Item(s) Submit My Cart Total: View Cart Item(s) Login …" at bounding box center [697, 602] width 1395 height 1204
drag, startPoint x: 498, startPoint y: 493, endPoint x: 502, endPoint y: 535, distance: 42.7
click at [502, 535] on div "With gratitude to Hashem Yisborach We would like to invite you to the Kiddush o…" at bounding box center [698, 563] width 924 height 503
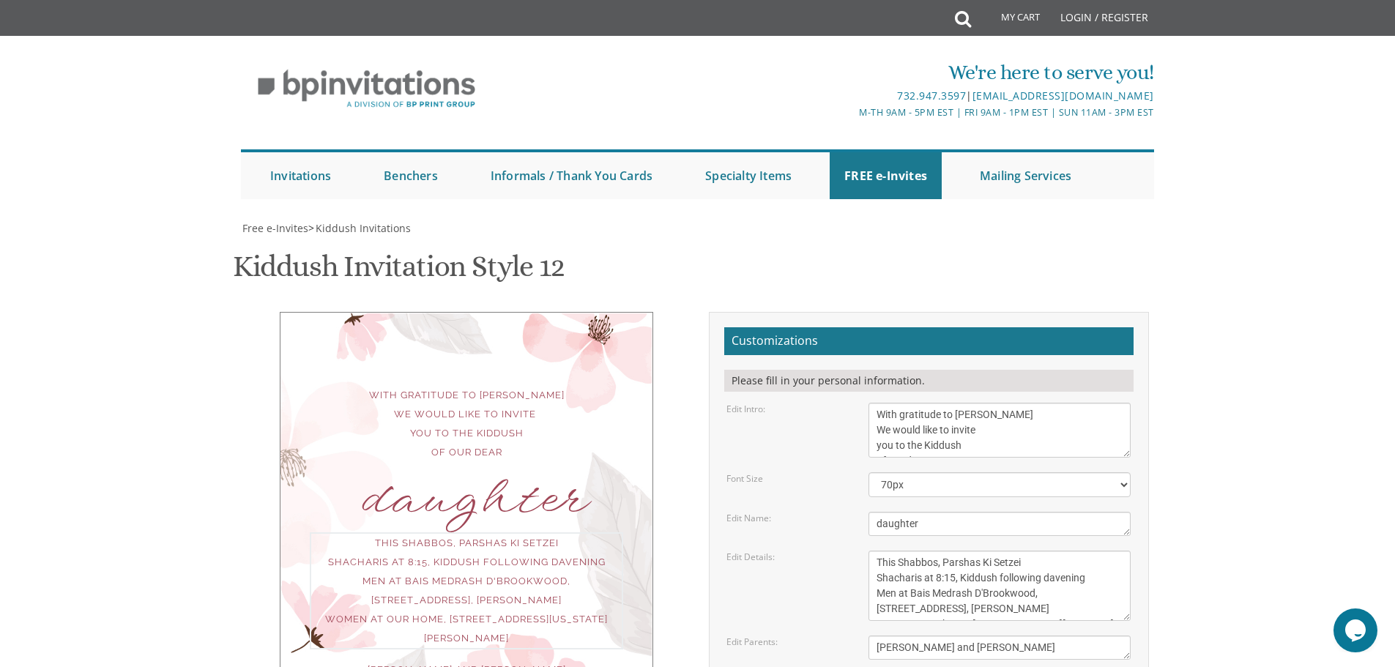
scroll to position [31, 0]
click at [1115, 551] on textarea "This Shabbos, Parshas Vayigash at our home 415 Arlington Avenue Lakewood, New J…" at bounding box center [1000, 586] width 262 height 70
click at [515, 491] on div "With gratitude to Hashem Yisborach We would like to invite you to the Kiddush o…" at bounding box center [467, 524] width 374 height 424
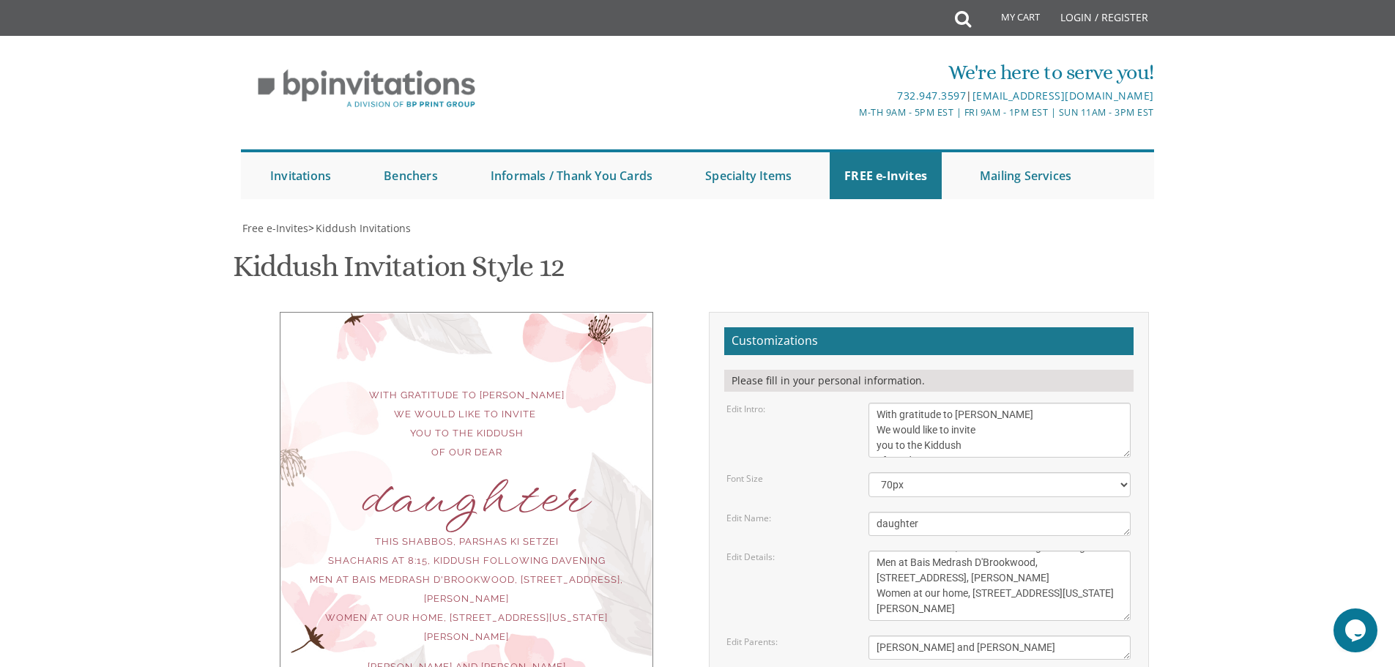
click at [515, 491] on div "With gratitude to Hashem Yisborach We would like to invite you to the Kiddush o…" at bounding box center [467, 524] width 374 height 424
click at [1055, 551] on textarea "This Shabbos, Parshas Vayigash at our home 415 Arlington Avenue Lakewood, New J…" at bounding box center [1000, 586] width 262 height 70
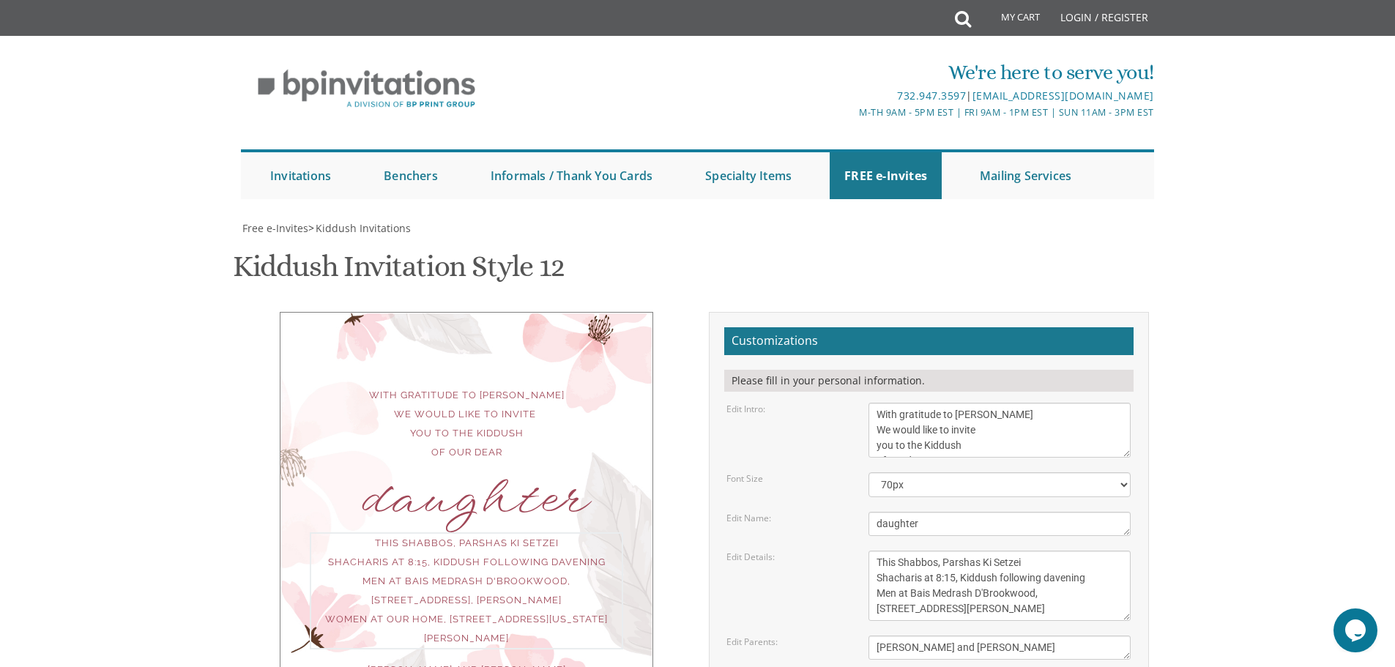
drag, startPoint x: 1086, startPoint y: 405, endPoint x: 1080, endPoint y: 467, distance: 61.9
click at [1080, 467] on form "Customizations Please fill in your personal information. Edit Intro: We would l…" at bounding box center [928, 558] width 409 height 462
click at [1003, 551] on textarea "This Shabbos, Parshas Vayigash at our home 415 Arlington Avenue Lakewood, New J…" at bounding box center [1000, 586] width 262 height 70
click at [894, 551] on textarea "This Shabbos, Parshas Vayigash at our home 415 Arlington Avenue Lakewood, New J…" at bounding box center [1000, 586] width 262 height 70
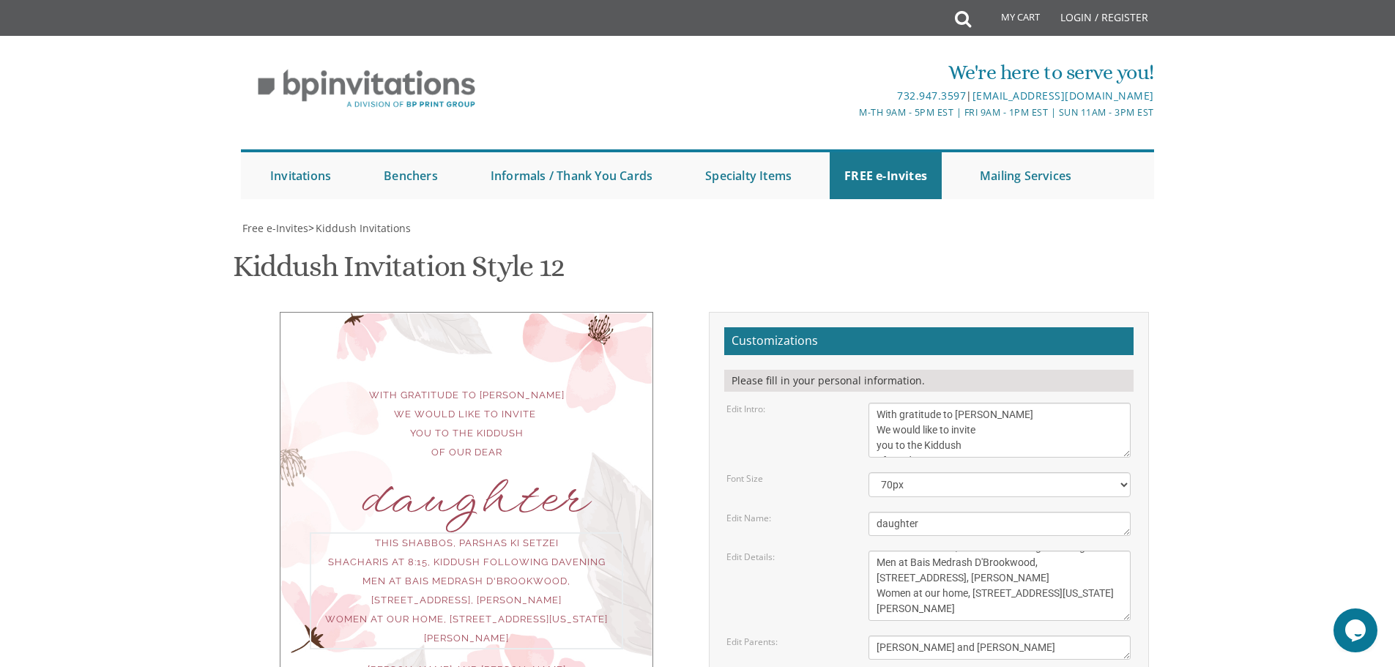
click at [894, 551] on textarea "This Shabbos, Parshas Vayigash at our home 415 Arlington Avenue Lakewood, New J…" at bounding box center [1000, 586] width 262 height 70
type textarea "This Shabbos, Parshas Ki Setzei Shacharis at 8:15, Kiddush following davening M…"
click at [1286, 431] on body "My Cart Total: View Cart Item(s) Submit My Cart Total: View Cart Item(s) Login …" at bounding box center [697, 602] width 1395 height 1204
click at [1332, 460] on body "My Cart Total: View Cart Item(s) Submit My Cart Total: View Cart Item(s) Login …" at bounding box center [697, 602] width 1395 height 1204
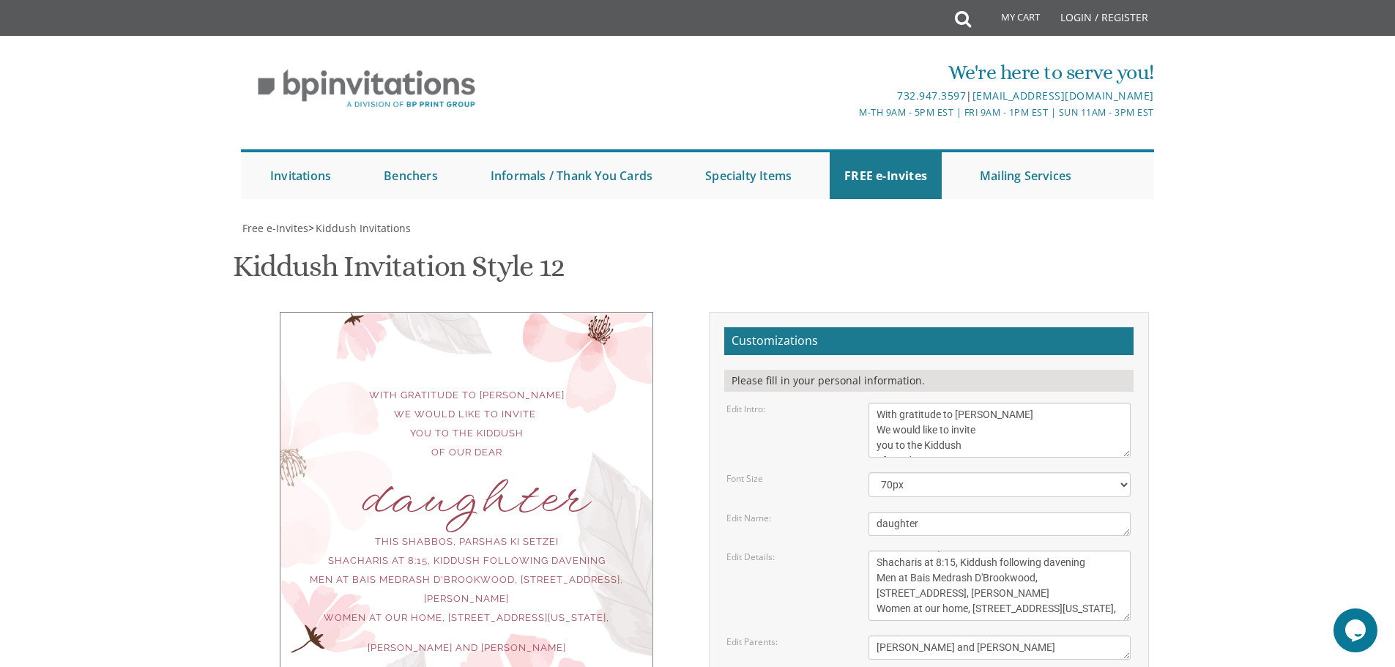
scroll to position [125, 0]
click at [442, 532] on div "This Shabbos, Parshas Ki Setzei Shacharis at 8:15, Kiddush following davening M…" at bounding box center [466, 579] width 313 height 95
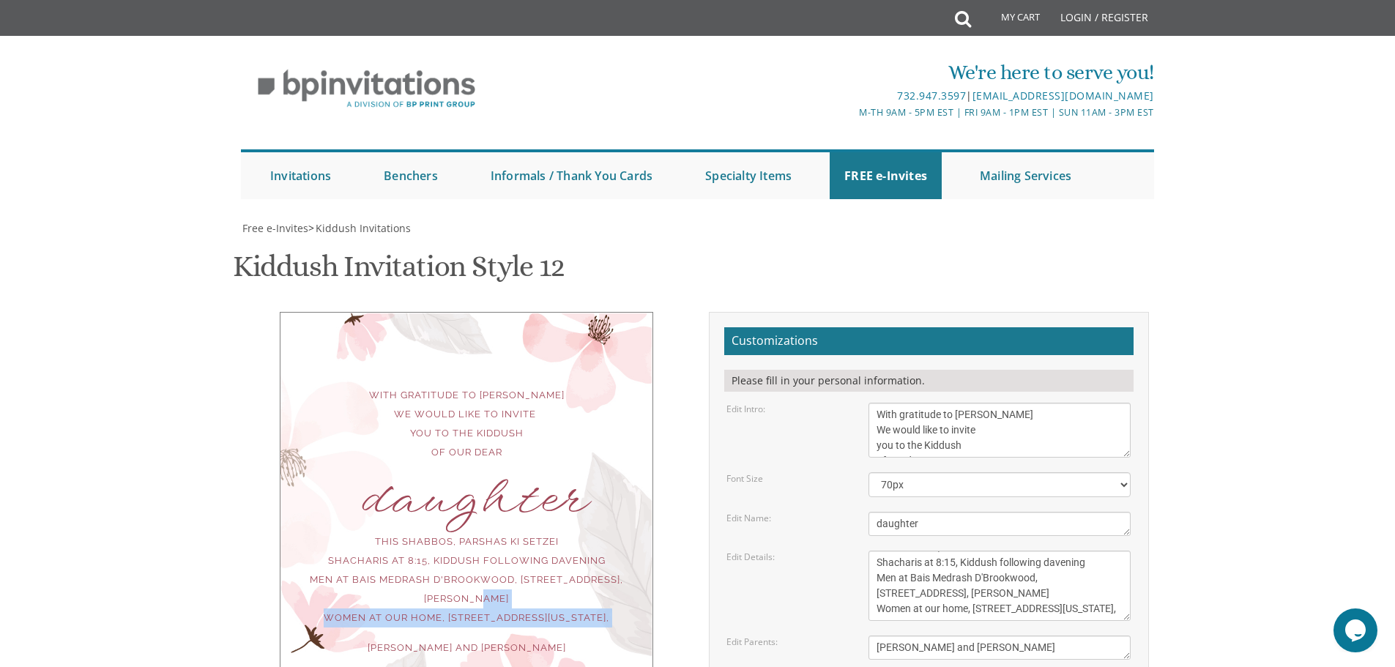
click at [442, 532] on div "This Shabbos, Parshas Ki Setzei Shacharis at 8:15, Kiddush following davening M…" at bounding box center [466, 579] width 313 height 95
click at [1003, 403] on textarea "We would like to invite you to the Kiddush of our dear daughter" at bounding box center [1000, 430] width 262 height 55
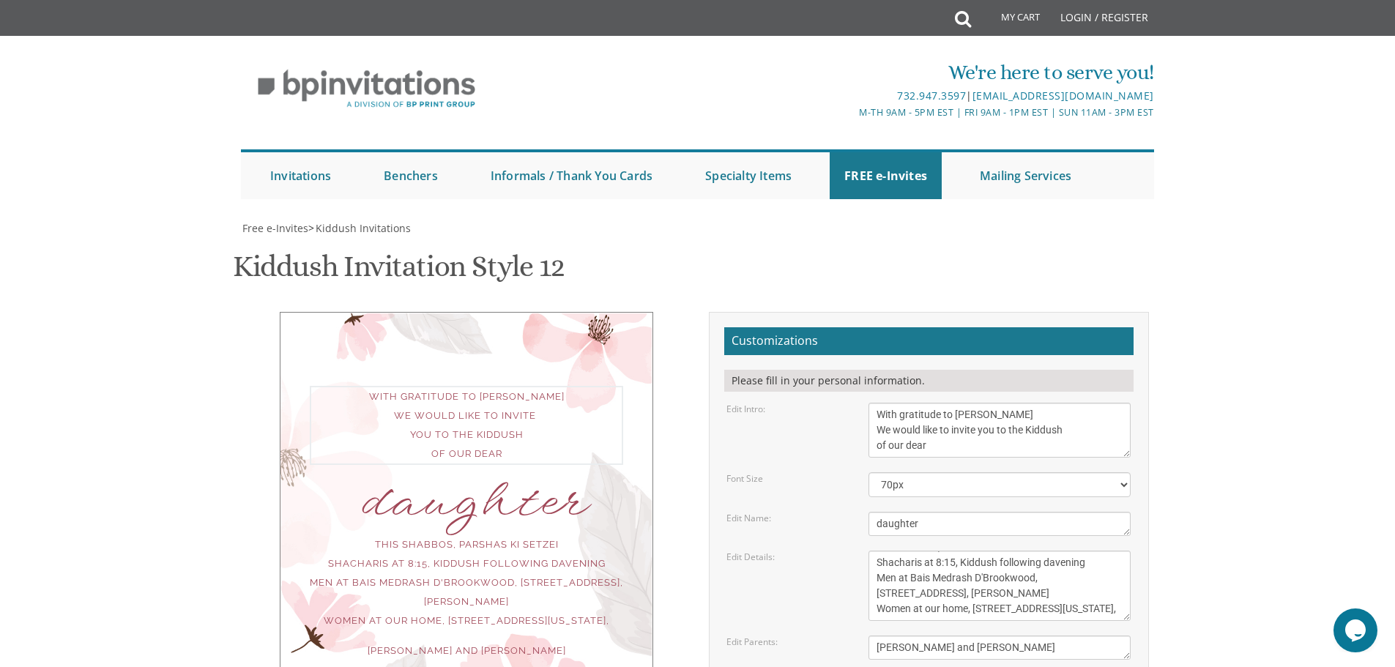
click at [1032, 403] on textarea "We would like to invite you to the Kiddush of our dear daughter" at bounding box center [1000, 430] width 262 height 55
click at [1031, 403] on textarea "We would like to invite you to the Kiddush of our dear daughter" at bounding box center [1000, 430] width 262 height 55
type textarea "With gratitude to Hashem Yisborach We would like to invite you to the Kiddush o…"
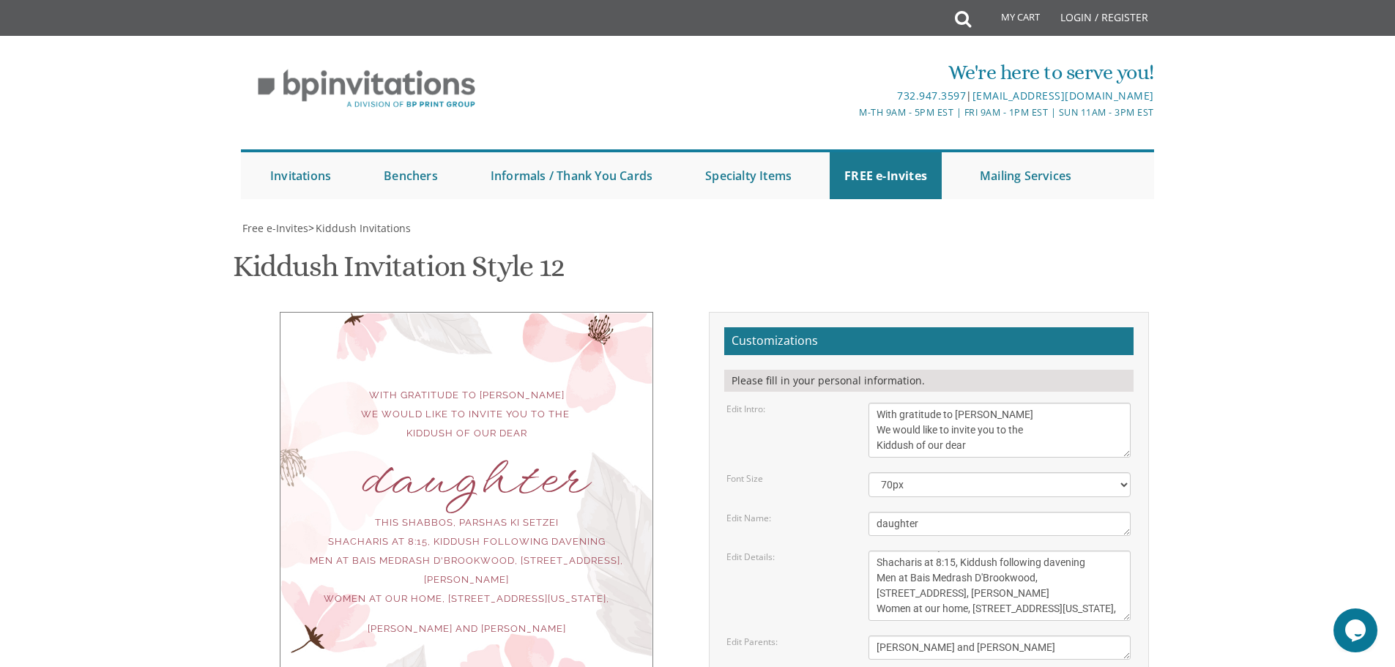
click at [1203, 358] on body "My Cart Total: View Cart Item(s) Submit My Cart Total: View Cart Item(s) Login …" at bounding box center [697, 602] width 1395 height 1204
click at [451, 623] on div "Shlomo Zalman and Dini Harris" at bounding box center [466, 632] width 313 height 19
click at [451, 620] on div "Shlomo Zalman and Dini Harris" at bounding box center [466, 629] width 313 height 19
click at [413, 386] on div "With gratitude to Hashem Yisborach We would like to invite you to the Kiddush o…" at bounding box center [466, 414] width 313 height 57
click at [568, 312] on div "With gratitude to Hashem Yisborach We would like to invite you to the Kiddush o…" at bounding box center [467, 505] width 374 height 386
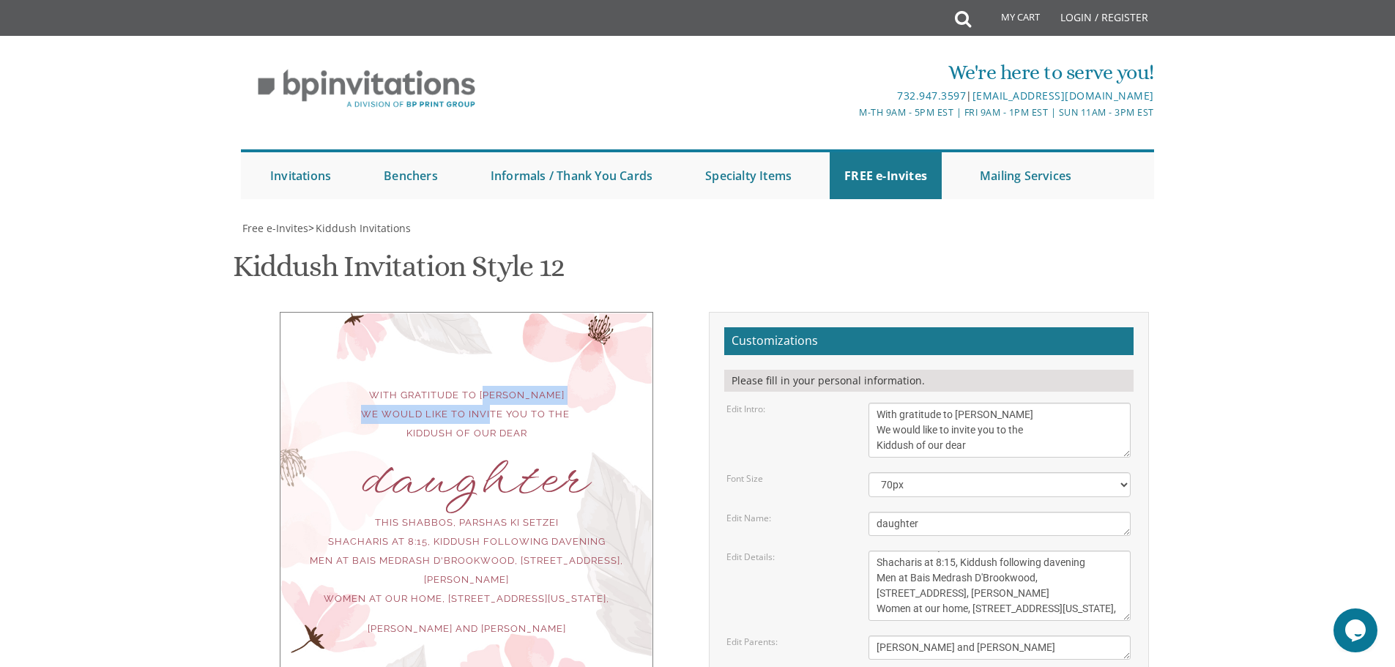
drag, startPoint x: 475, startPoint y: 298, endPoint x: 476, endPoint y: 259, distance: 39.6
click at [476, 312] on div "With gratitude to Hashem Yisborach We would like to invite you to the Kiddush o…" at bounding box center [467, 505] width 374 height 386
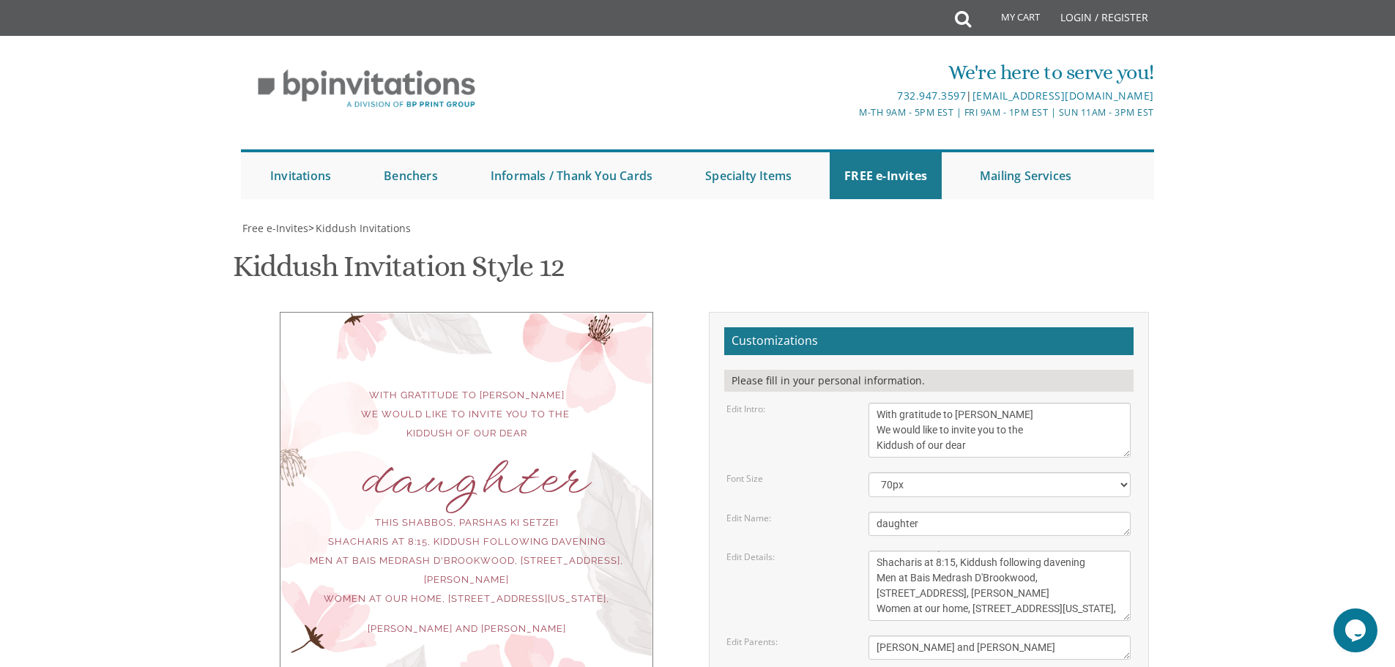
click at [477, 386] on div "With gratitude to Hashem Yisborach We would like to invite you to the Kiddush o…" at bounding box center [466, 414] width 313 height 57
click at [545, 386] on div "With gratitude to Hashem Yisborach We would like to invite you to the Kiddush o…" at bounding box center [466, 414] width 313 height 57
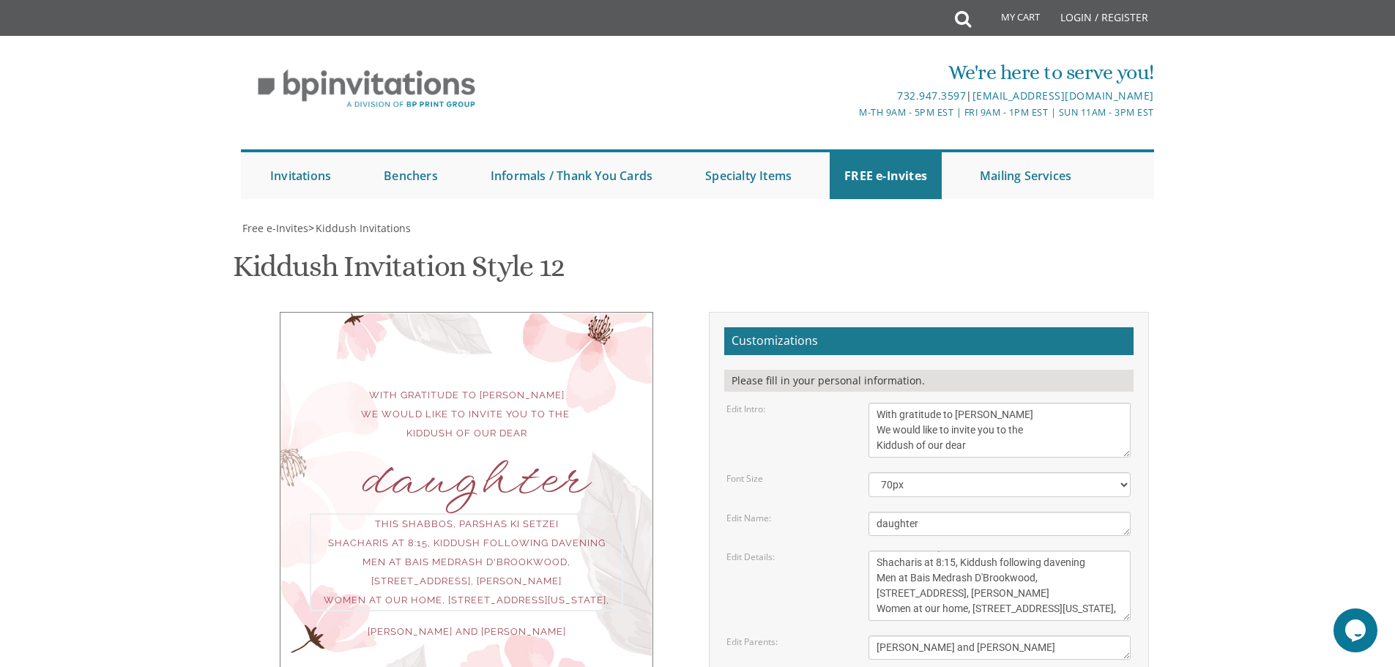
click at [1075, 551] on textarea "This Shabbos, Parshas Vayigash at our home 415 Arlington Avenue Lakewood, New J…" at bounding box center [1000, 586] width 262 height 70
type textarea "This Shabbos, Parshas Ki Setzei Shacharis at 8:15, Kiddush following davening M…"
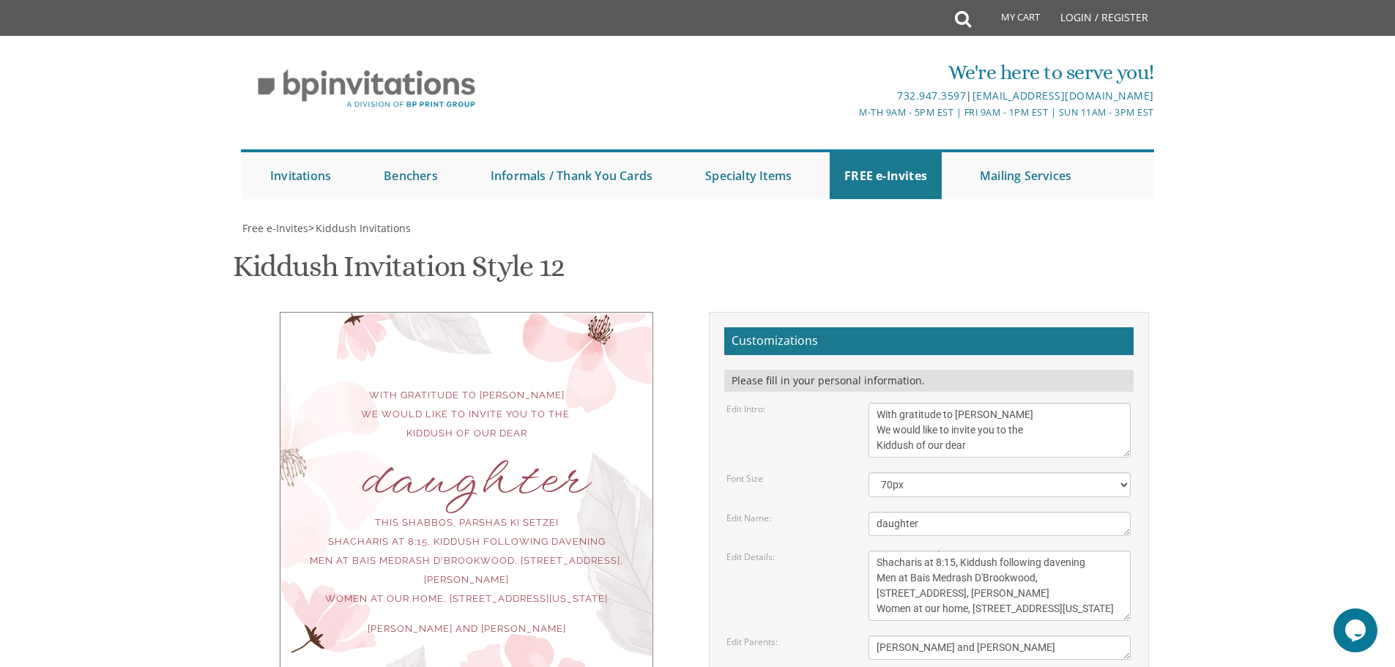
drag, startPoint x: 1079, startPoint y: 590, endPoint x: 1198, endPoint y: 521, distance: 137.2
click at [1198, 521] on body "My Cart Total: View Cart Item(s) Submit My Cart Total: View Cart Item(s) Login …" at bounding box center [697, 602] width 1395 height 1204
click at [116, 353] on body "My Cart Total: View Cart Item(s) Submit My Cart Total: View Cart Item(s) Login …" at bounding box center [697, 602] width 1395 height 1204
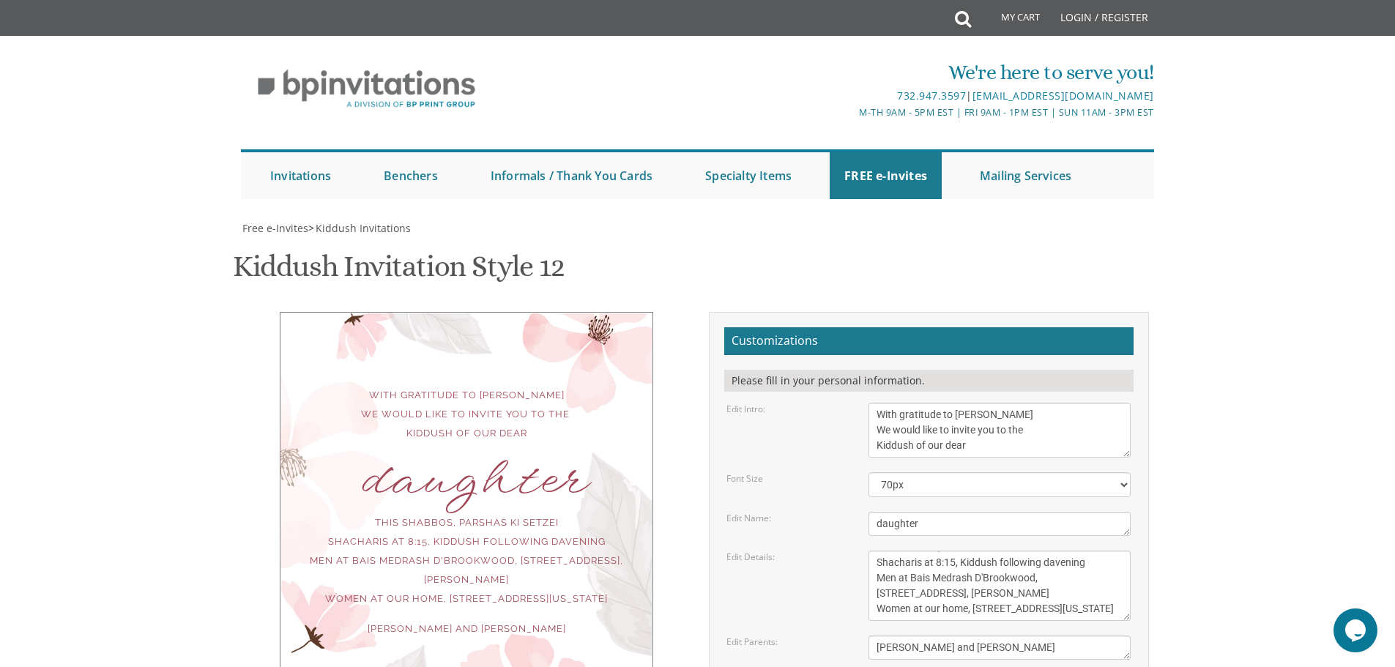
click at [105, 332] on body "My Cart Total: View Cart Item(s) Submit My Cart Total: View Cart Item(s) Login …" at bounding box center [697, 602] width 1395 height 1204
click at [101, 337] on body "My Cart Total: View Cart Item(s) Submit My Cart Total: View Cart Item(s) Login …" at bounding box center [697, 602] width 1395 height 1204
click at [559, 478] on div "daughter" at bounding box center [466, 481] width 313 height 19
click at [462, 574] on div "This Shabbos, Parshas Ki Setzei Shacharis at 8:15, Kiddush following davening M…" at bounding box center [466, 560] width 313 height 95
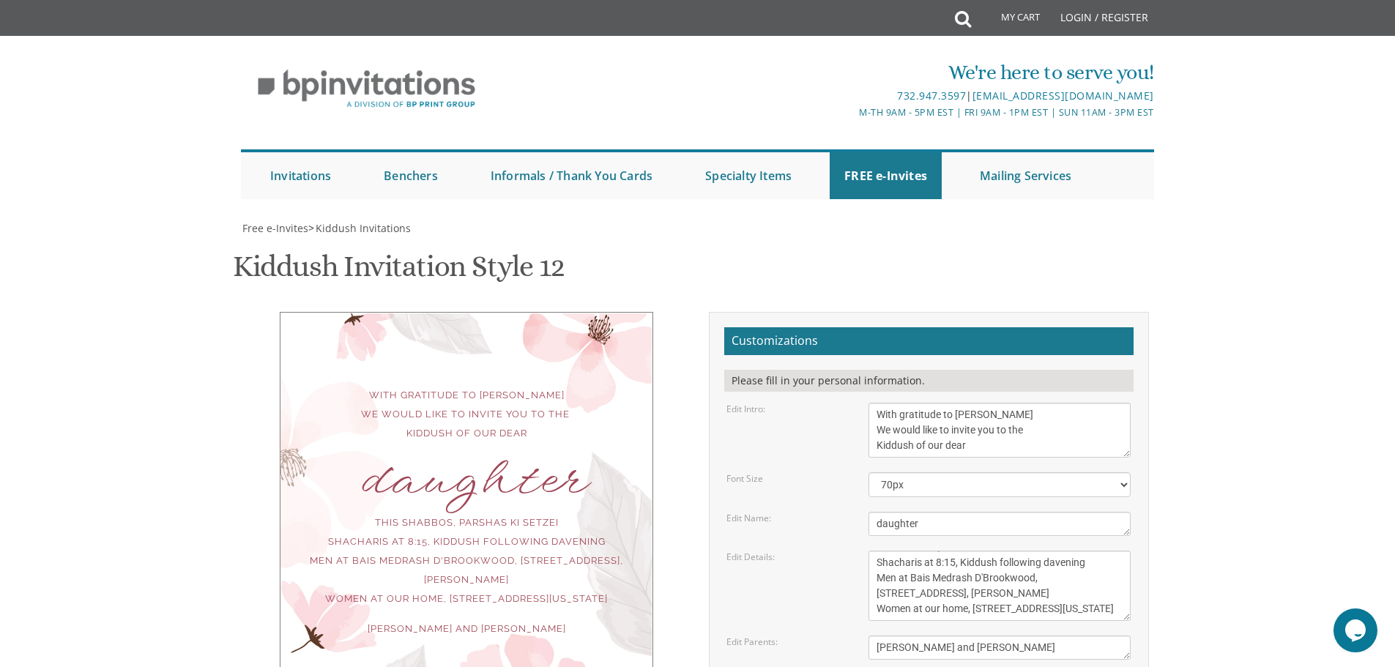
click at [125, 316] on body "My Cart Total: View Cart Item(s) Submit My Cart Total: View Cart Item(s) Login …" at bounding box center [697, 602] width 1395 height 1204
click at [23, 437] on body "My Cart Total: View Cart Item(s) Submit My Cart Total: View Cart Item(s) Login …" at bounding box center [697, 602] width 1395 height 1204
click at [119, 330] on body "My Cart Total: View Cart Item(s) Submit My Cart Total: View Cart Item(s) Login …" at bounding box center [697, 602] width 1395 height 1204
click at [48, 431] on body "My Cart Total: View Cart Item(s) Submit My Cart Total: View Cart Item(s) Login …" at bounding box center [697, 602] width 1395 height 1204
click at [127, 337] on body "My Cart Total: View Cart Item(s) Submit My Cart Total: View Cart Item(s) Login …" at bounding box center [697, 602] width 1395 height 1204
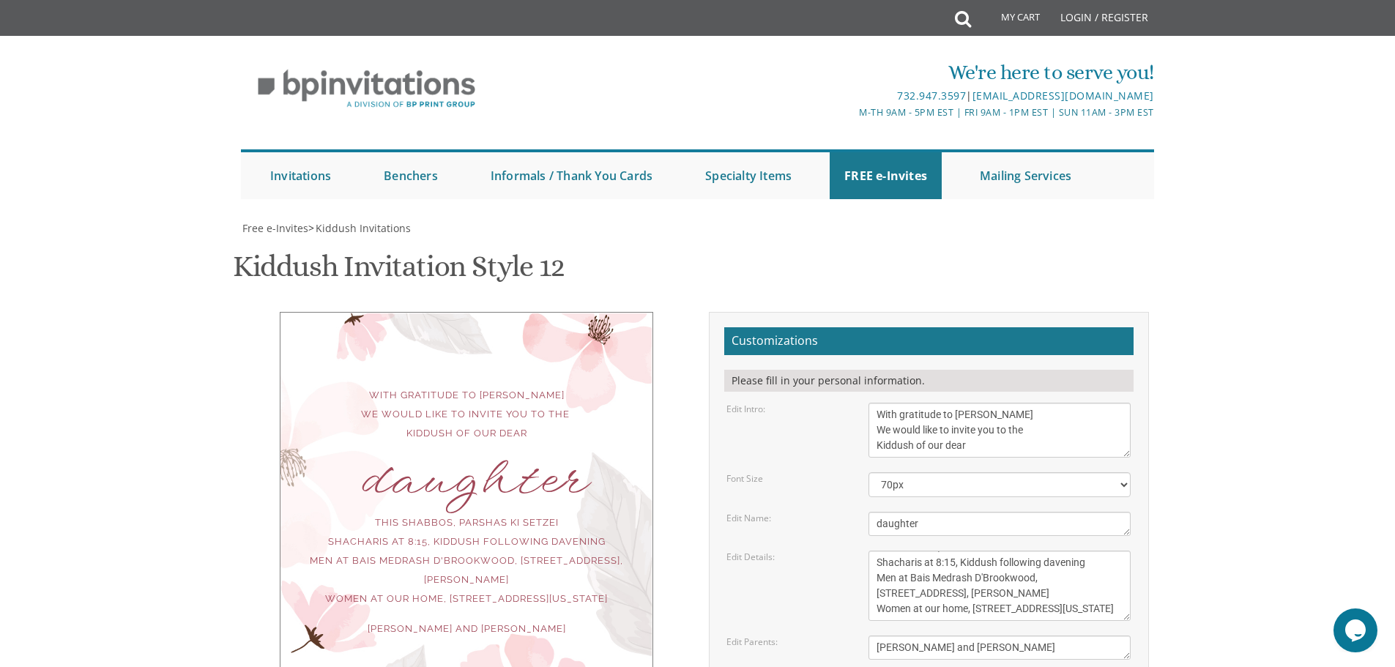
click at [81, 418] on body "My Cart Total: View Cart Item(s) Submit My Cart Total: View Cart Item(s) Login …" at bounding box center [697, 602] width 1395 height 1204
click at [151, 253] on body "My Cart Total: View Cart Item(s) Submit My Cart Total: View Cart Item(s) Login …" at bounding box center [697, 602] width 1395 height 1204
